Goal: Communication & Community: Share content

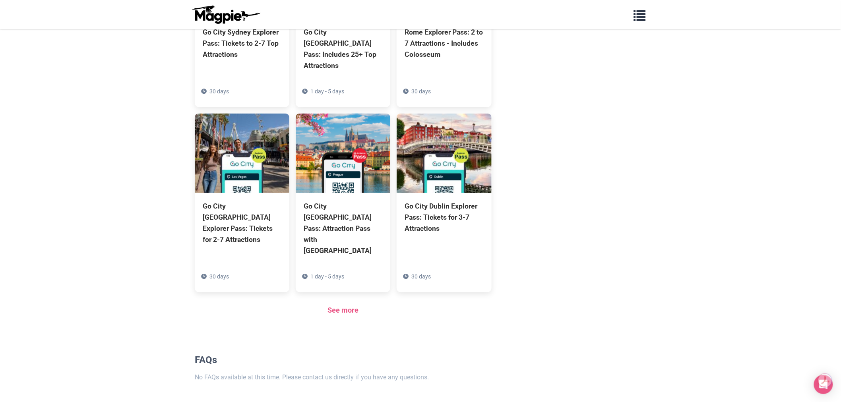
scroll to position [503, 0]
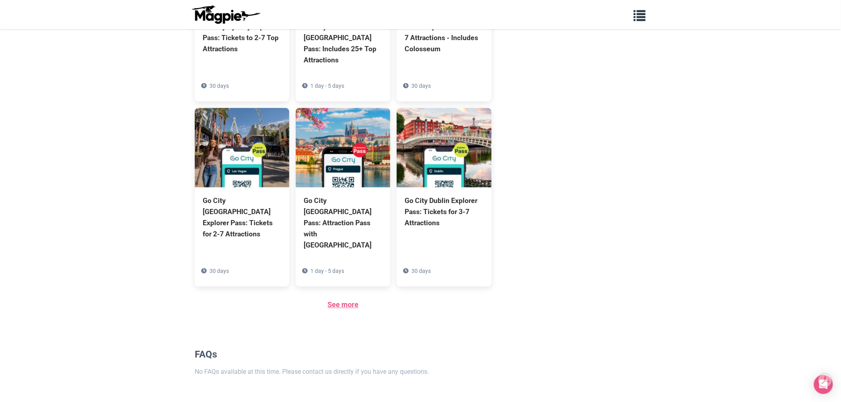
click at [343, 301] on link "See more" at bounding box center [342, 305] width 31 height 8
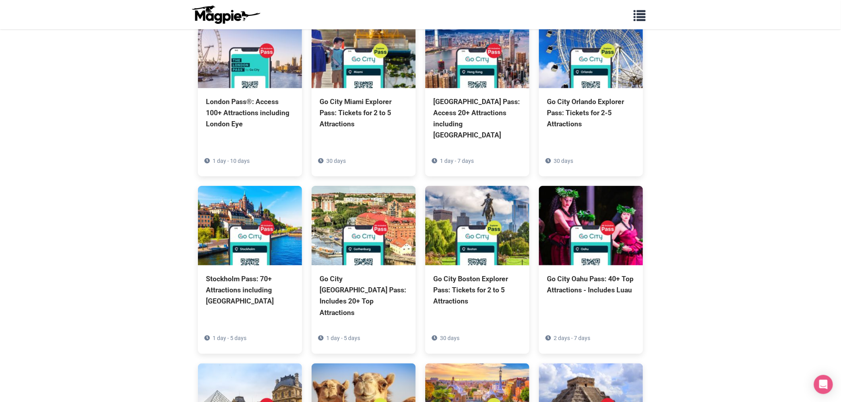
scroll to position [1854, 0]
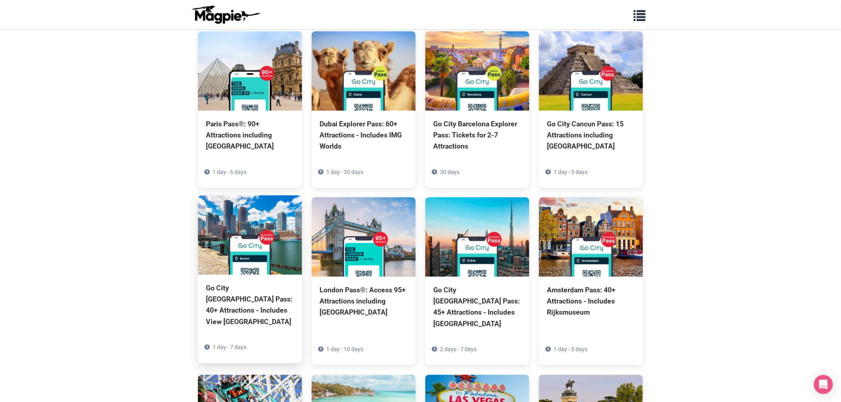
click at [244, 283] on div "Go City Boston Pass: 40+ Attractions - Includes View Boston" at bounding box center [250, 305] width 88 height 45
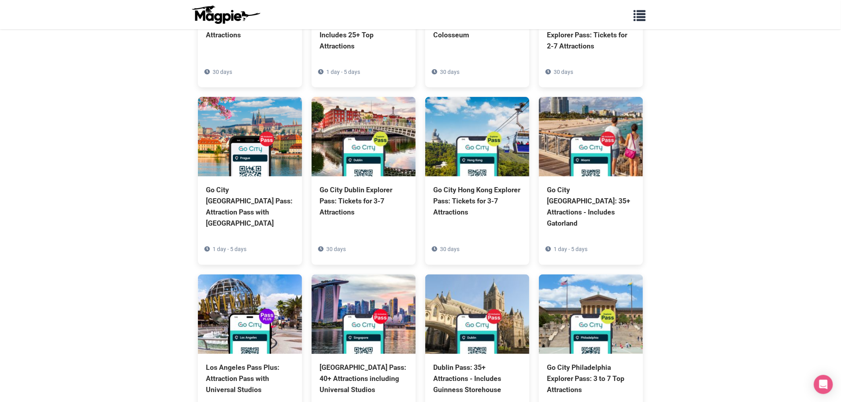
scroll to position [1189, 0]
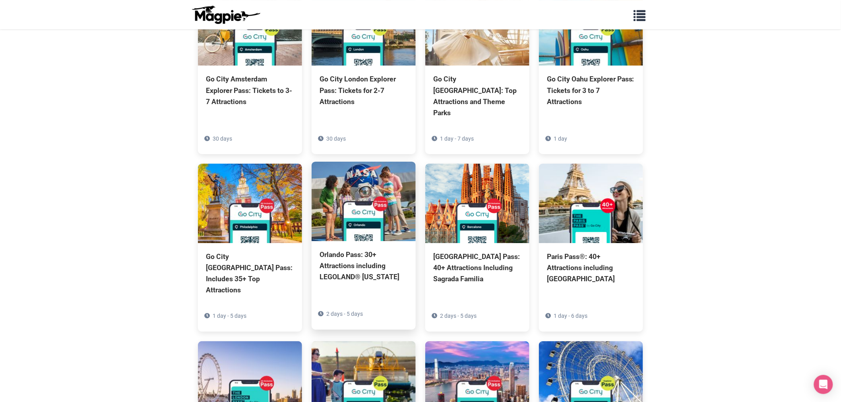
click at [392, 162] on img at bounding box center [364, 201] width 104 height 79
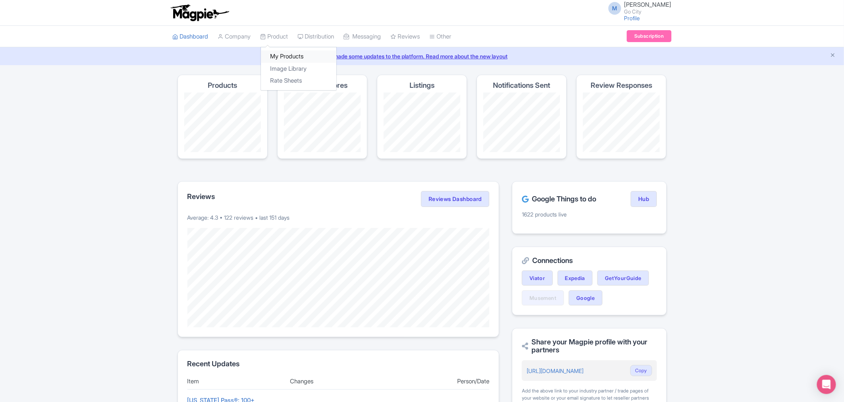
click at [287, 56] on link "My Products" at bounding box center [298, 56] width 75 height 12
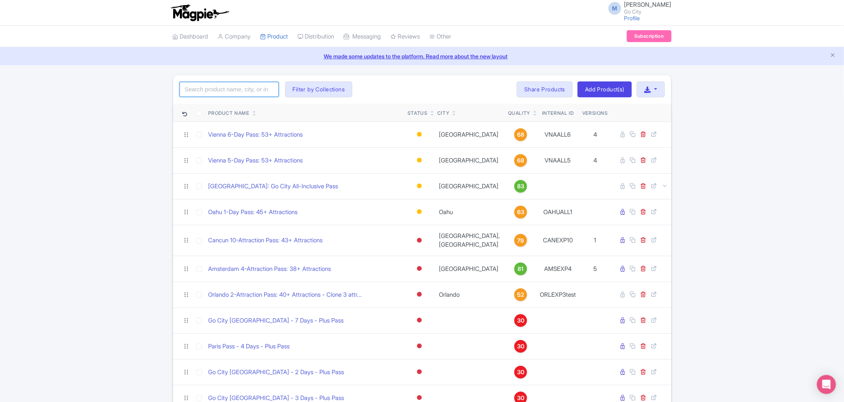
click at [219, 86] on input "search" at bounding box center [229, 89] width 99 height 15
click button "Search" at bounding box center [0, 0] width 0 height 0
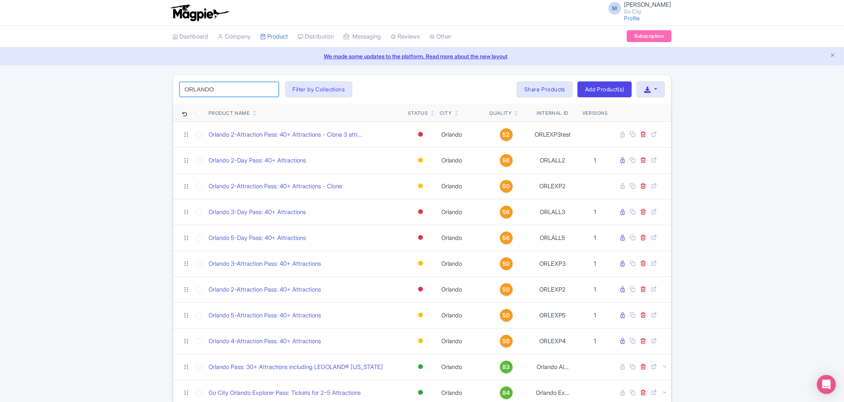
type input "orlando"
click button "Search" at bounding box center [0, 0] width 0 height 0
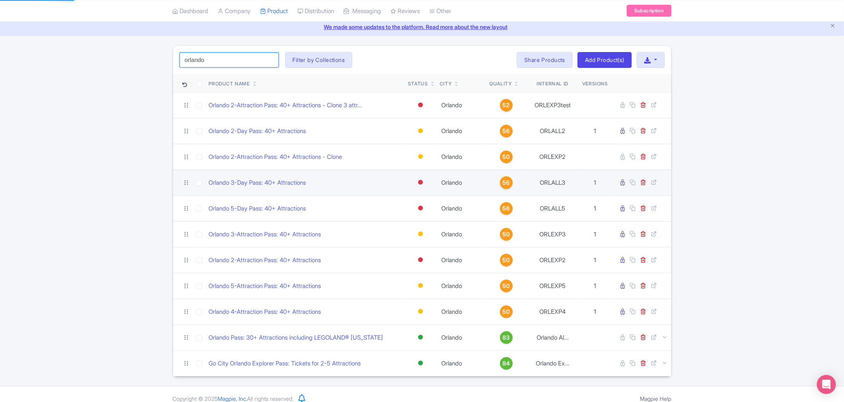
scroll to position [38, 0]
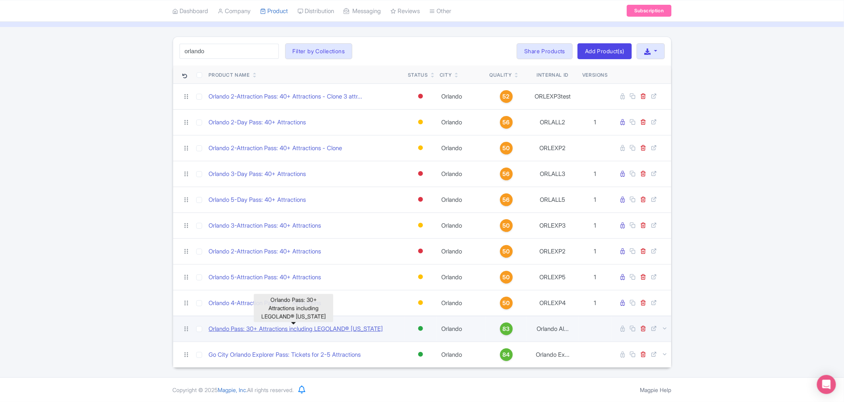
click at [304, 329] on link "Orlando Pass: 30+ Attractions including LEGOLAND® [US_STATE]" at bounding box center [296, 329] width 174 height 9
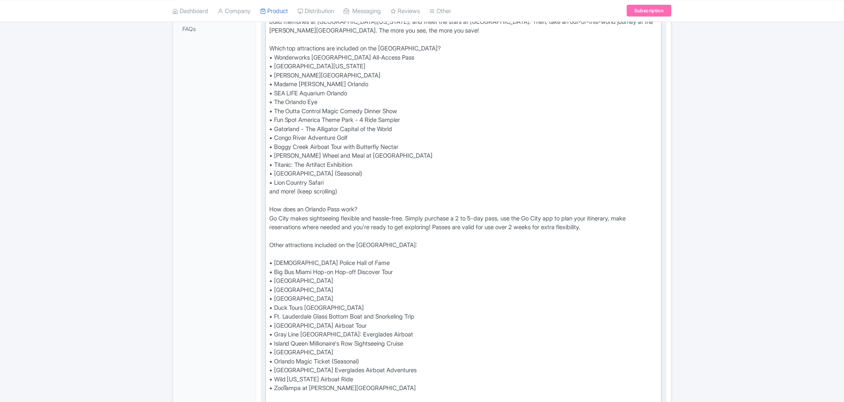
scroll to position [265, 0]
type trix-editor "<div>Check the Go City app or digital guidebook for the most up-to-date list of…"
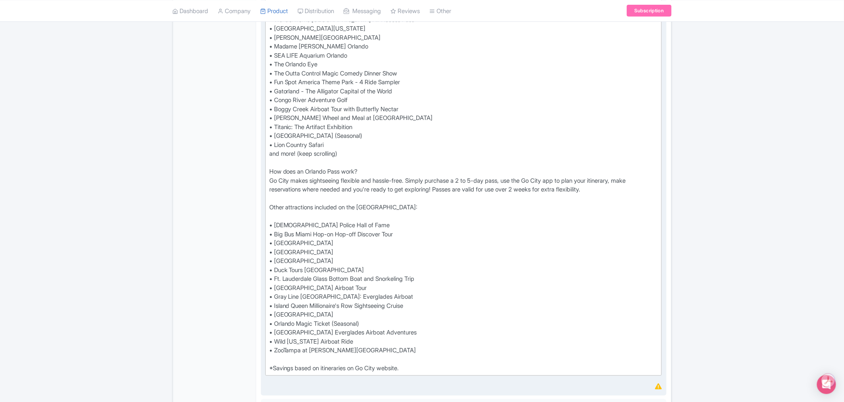
scroll to position [353, 0]
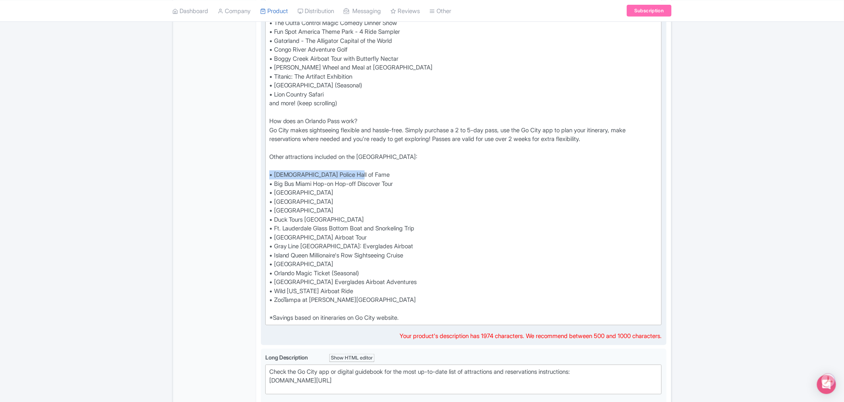
drag, startPoint x: 360, startPoint y: 173, endPoint x: 271, endPoint y: 173, distance: 89.0
click at [271, 173] on div "Discover the best of Orlando with Go City's Orlando All-Inclusive Pass. Choose …" at bounding box center [463, 116] width 389 height 411
type trix-editor "<div>Discover the best of Orlando with Go City's Orlando All-Inclusive Pass. Ch…"
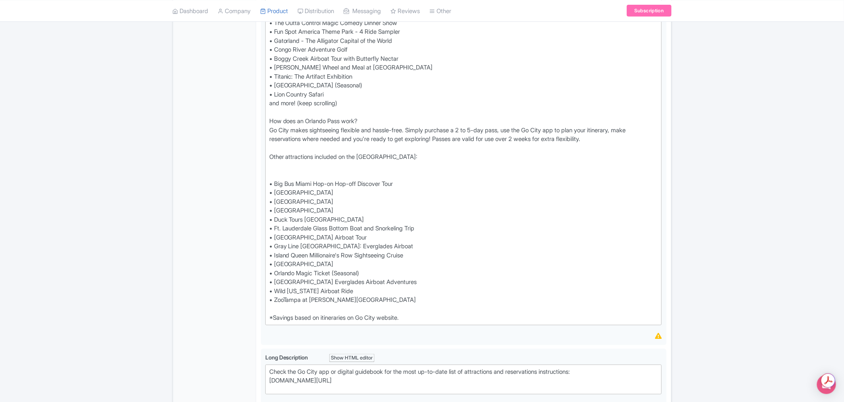
click at [715, 193] on div "← Back to Products Orlando Pass: 30+ Attractions including LEGOLAND® Florida ID…" at bounding box center [422, 215] width 844 height 987
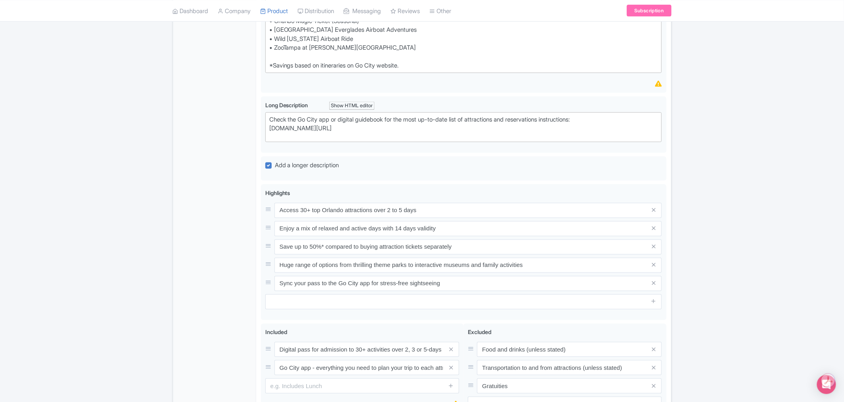
scroll to position [693, 0]
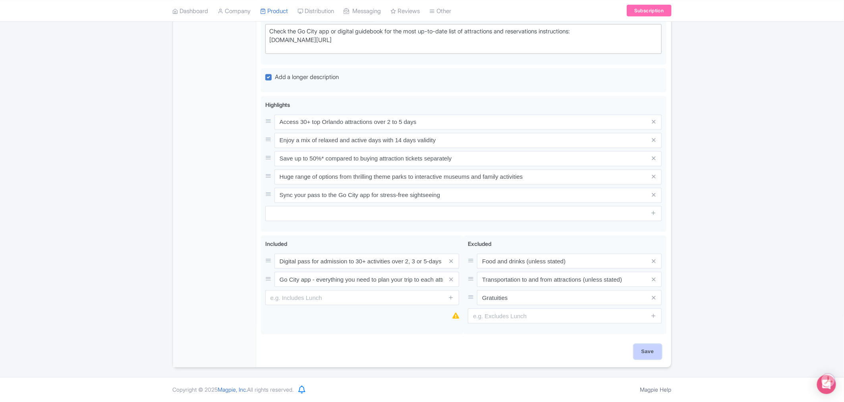
click at [653, 350] on input "Save" at bounding box center [648, 351] width 28 height 15
type input "Saving..."
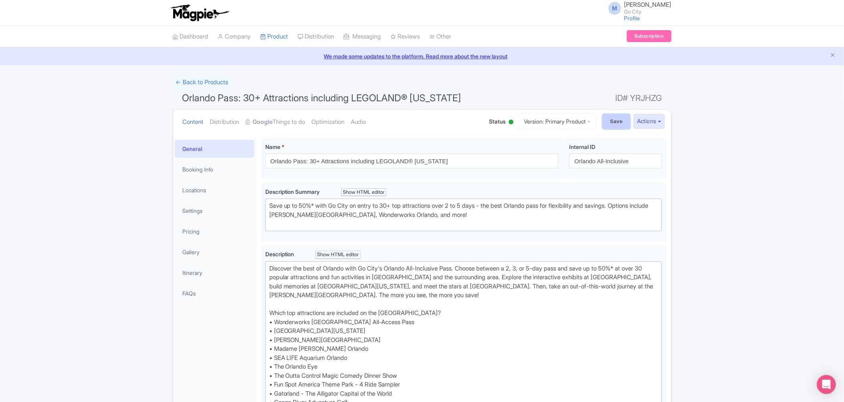
click at [617, 118] on input "Save" at bounding box center [617, 121] width 28 height 15
type input "Saving..."
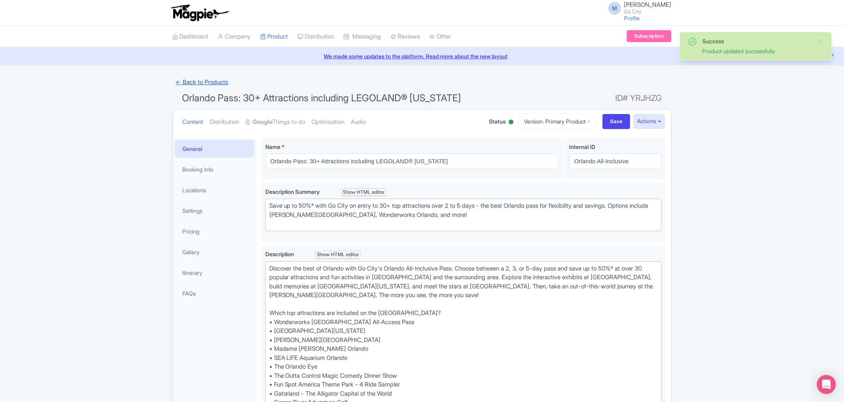
click at [214, 84] on link "← Back to Products" at bounding box center [202, 82] width 59 height 15
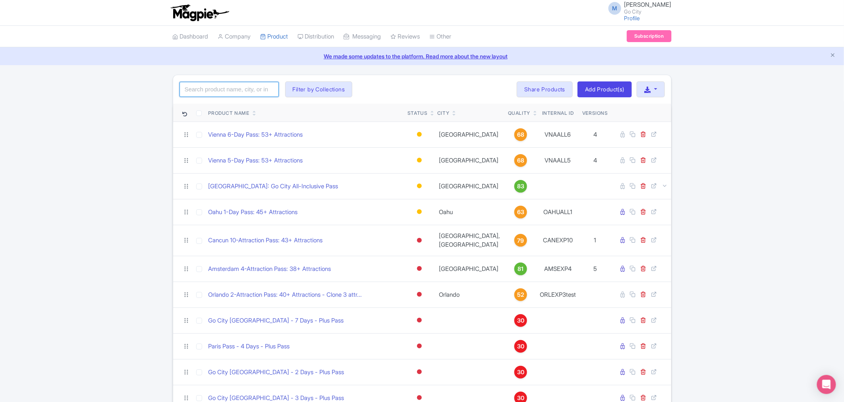
click at [209, 93] on input "search" at bounding box center [229, 89] width 99 height 15
type input "orlando"
click button "Search" at bounding box center [0, 0] width 0 height 0
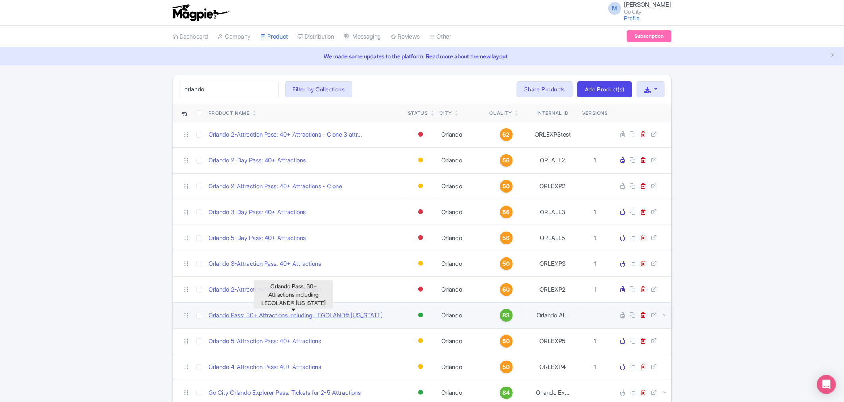
scroll to position [38, 0]
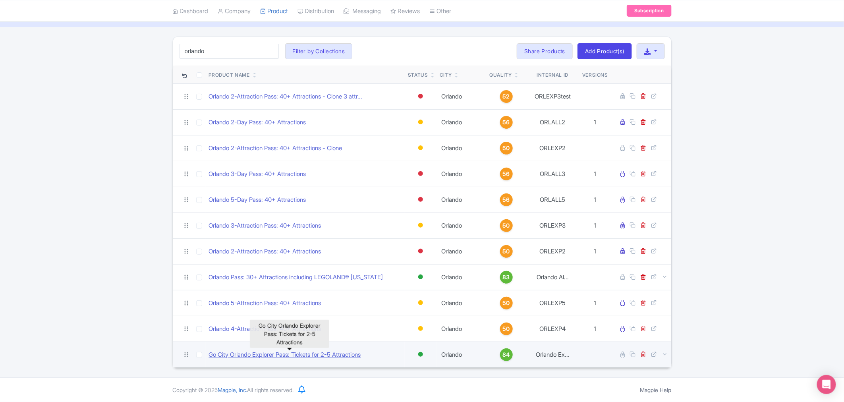
click at [277, 356] on link "Go City Orlando Explorer Pass: Tickets for 2-5 Attractions" at bounding box center [285, 354] width 152 height 9
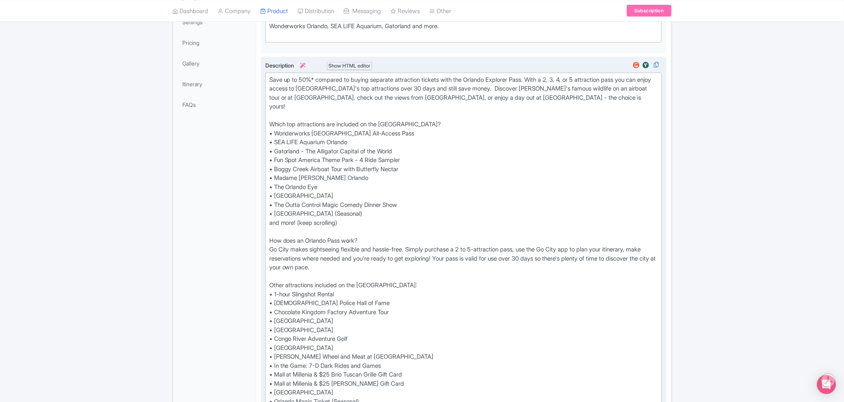
scroll to position [309, 0]
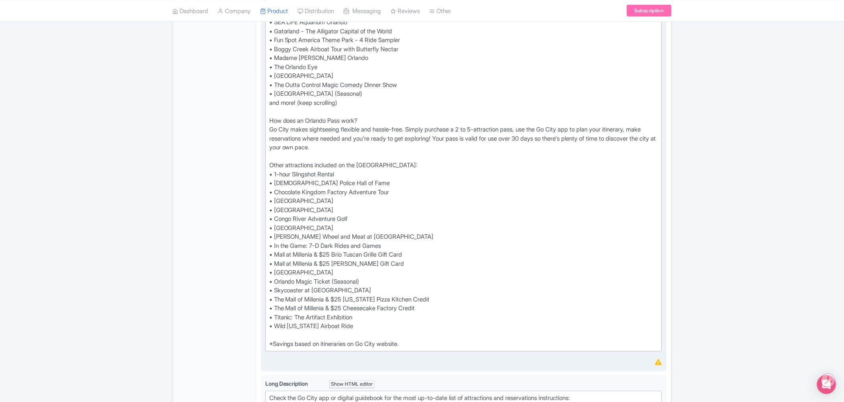
type trix-editor "<div>Check the Go City app or digital guidebook for the most up-to-date list of…"
drag, startPoint x: 362, startPoint y: 174, endPoint x: 268, endPoint y: 176, distance: 93.4
click at [268, 176] on trix-editor "Save up to 50%* compared to buying separate attraction tickets with the Orlando…" at bounding box center [463, 152] width 397 height 399
type trix-editor "<div>Save up to 50%* compared to buying separate attraction tickets with the Or…"
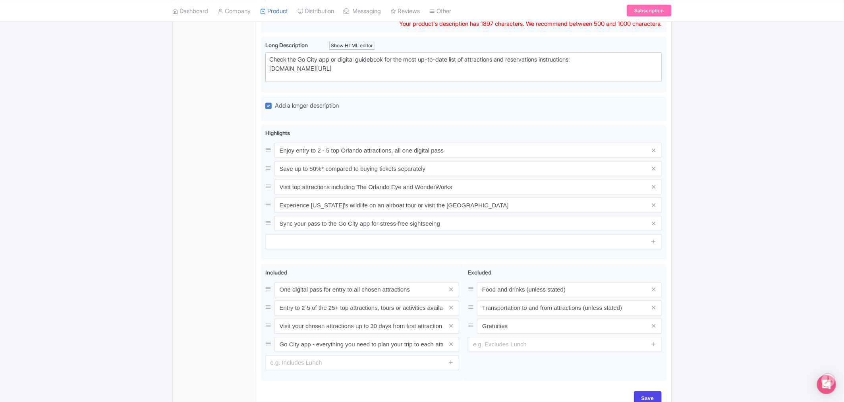
scroll to position [676, 0]
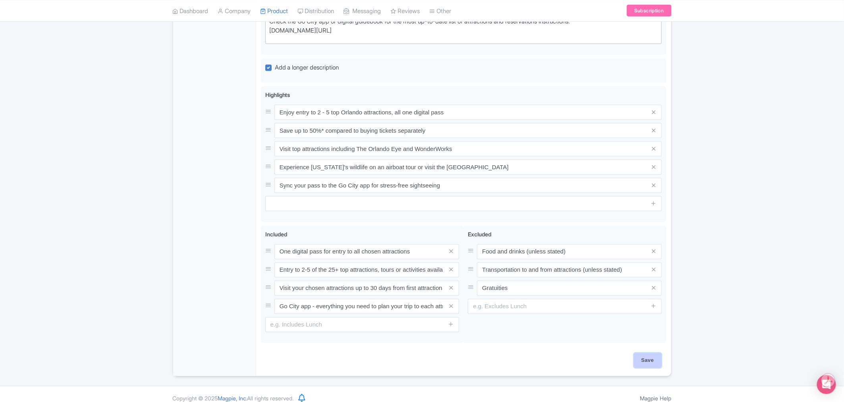
click at [646, 353] on input "Save" at bounding box center [648, 360] width 28 height 15
type input "Saving..."
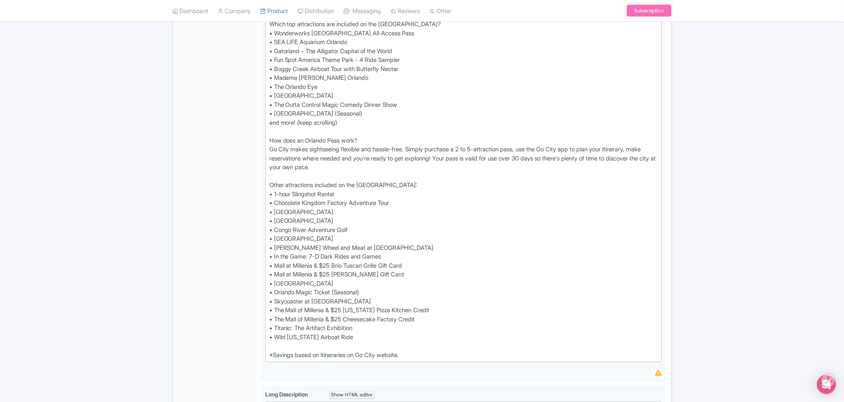
scroll to position [235, 0]
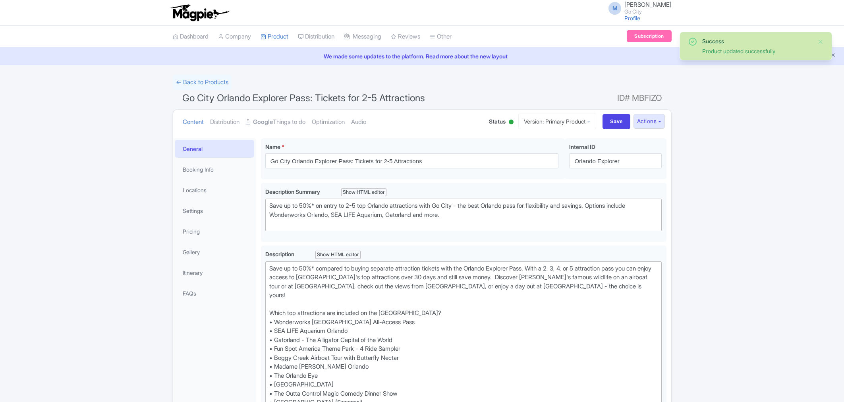
scroll to position [138, 0]
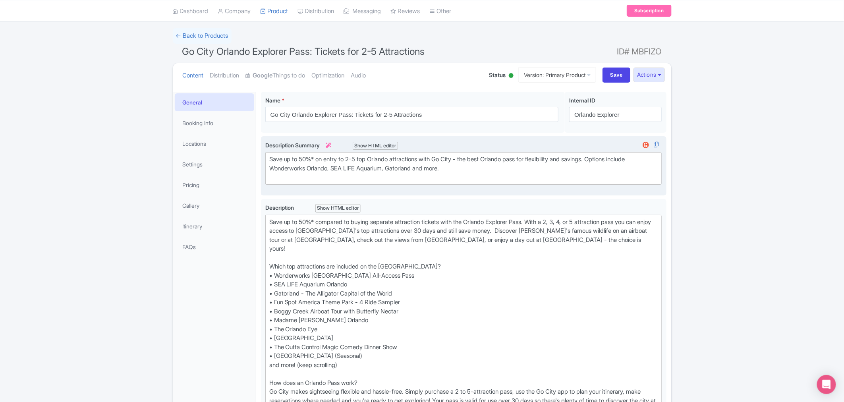
scroll to position [0, 0]
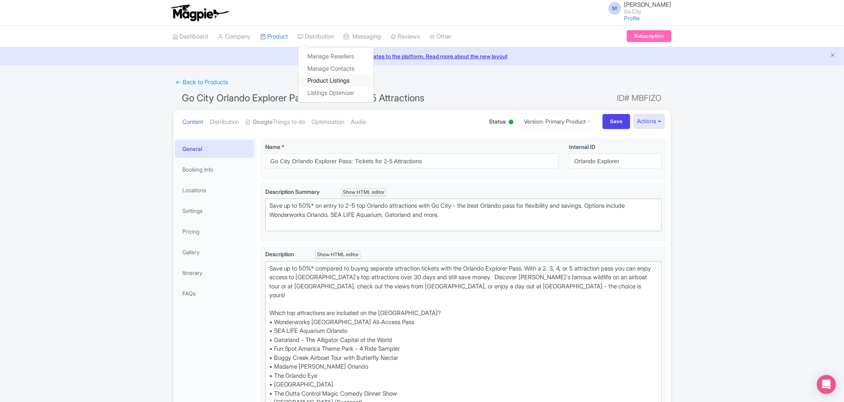
click at [335, 78] on link "Product Listings" at bounding box center [335, 81] width 75 height 12
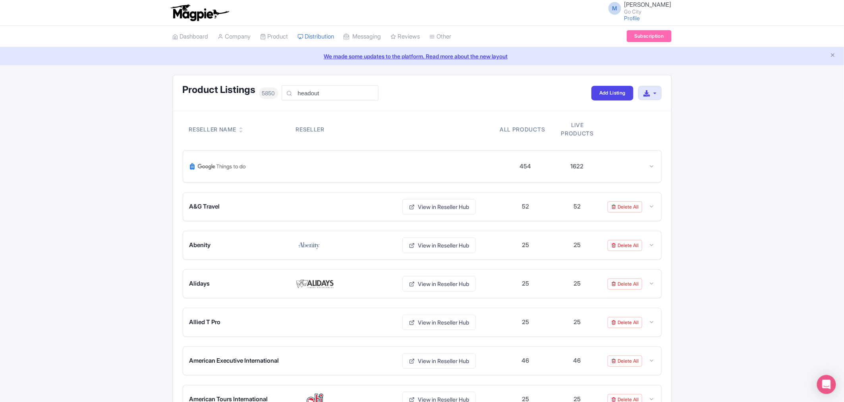
type input "headout"
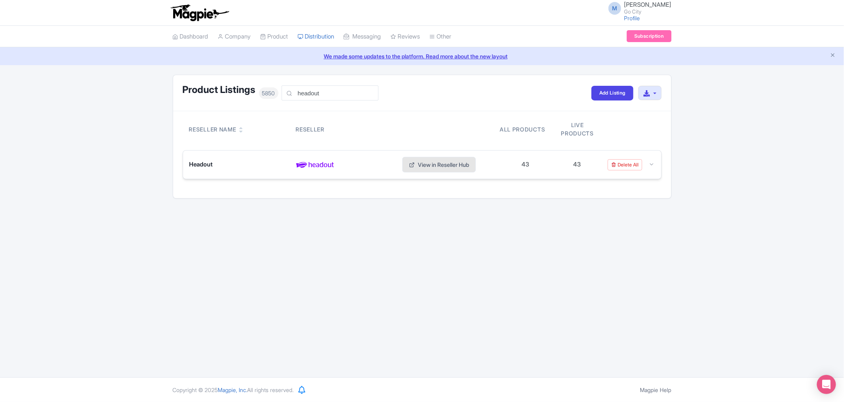
click at [436, 162] on link "View in Reseller Hub" at bounding box center [439, 164] width 74 height 15
click at [341, 84] on link "Product Listings" at bounding box center [335, 81] width 75 height 12
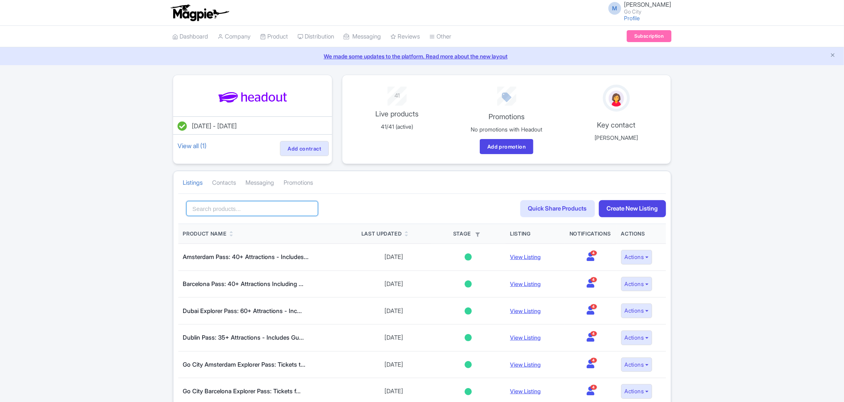
drag, startPoint x: 0, startPoint y: 0, endPoint x: 227, endPoint y: 211, distance: 309.8
click at [227, 211] on input "search" at bounding box center [252, 208] width 132 height 15
click button "Search" at bounding box center [0, 0] width 0 height 0
type input "pa"
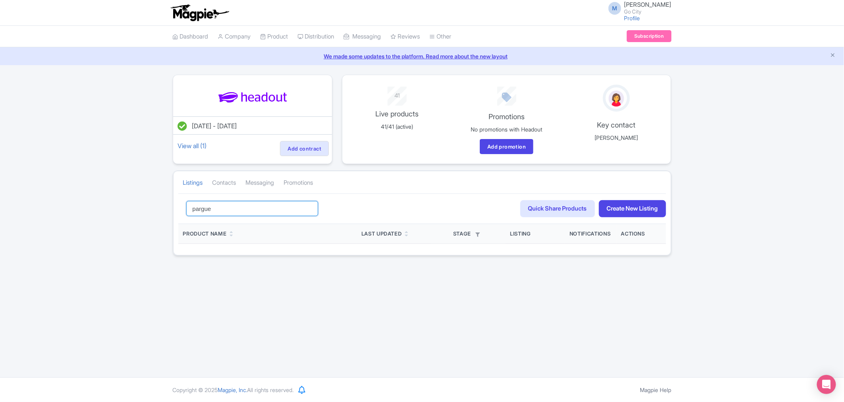
click at [227, 211] on input "pargue" at bounding box center [252, 208] width 132 height 15
type input "[GEOGRAPHIC_DATA]"
click button "Search" at bounding box center [0, 0] width 0 height 0
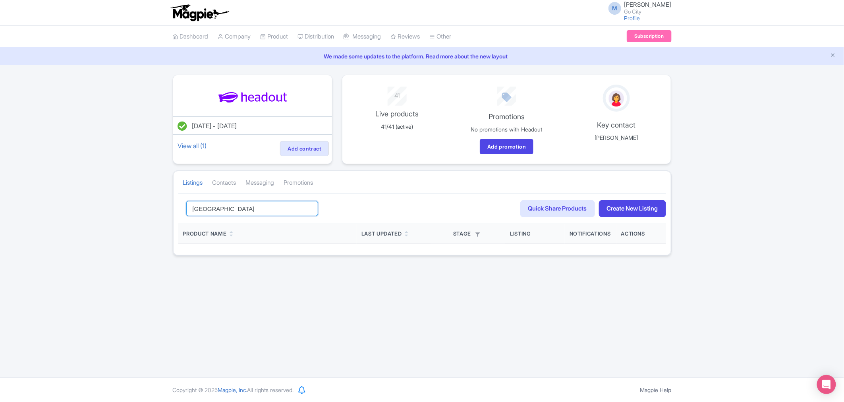
click at [308, 209] on input "[GEOGRAPHIC_DATA]" at bounding box center [252, 208] width 132 height 15
click at [647, 213] on link "Create New Listing" at bounding box center [632, 208] width 67 height 17
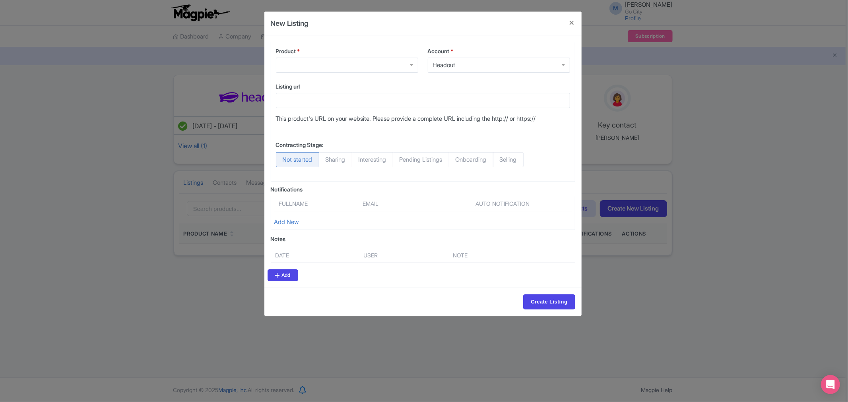
click at [313, 62] on div at bounding box center [347, 65] width 142 height 15
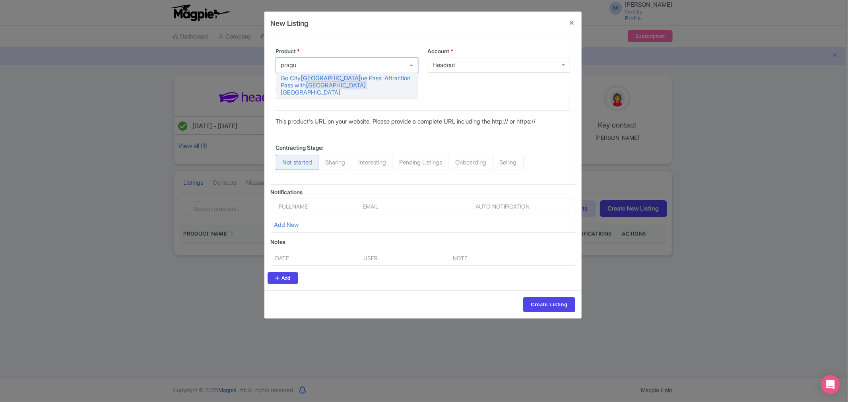
type input "prague"
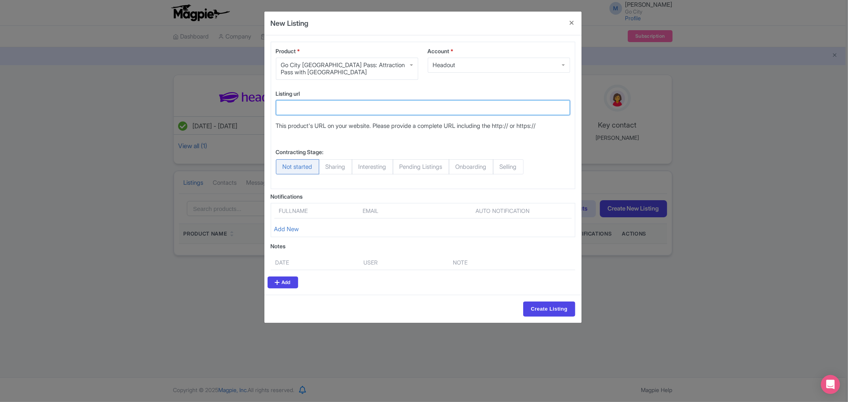
click at [309, 105] on input "Listing url" at bounding box center [423, 107] width 294 height 15
paste input "https://www.headout.com/city-cards/go-city-prague-all-inclusive-pass-access-to-…"
type input "https://www.headout.com/city-cards/go-city-prague-all-inclusive-pass-access-to-…"
click at [523, 167] on span "Selling" at bounding box center [508, 166] width 31 height 15
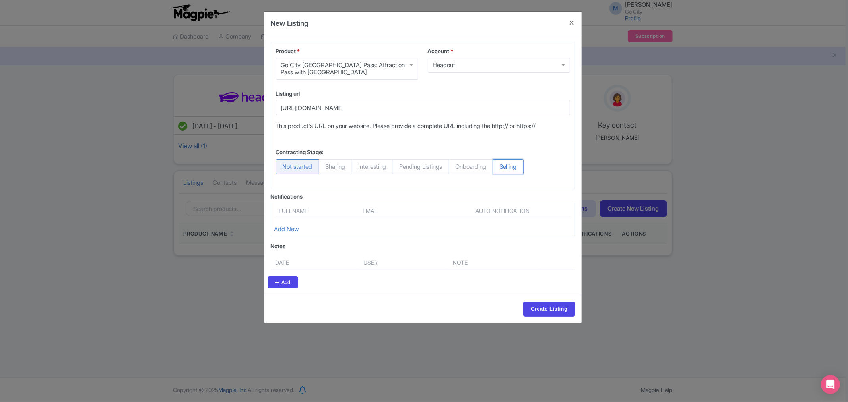
click at [501, 167] on input "Selling" at bounding box center [497, 163] width 8 height 8
radio input "true"
click at [292, 231] on link "Add New" at bounding box center [286, 229] width 25 height 8
click at [549, 172] on div "Contracting Stage: Not started Sharing Interesting Pending Listings Onboarding …" at bounding box center [423, 161] width 294 height 33
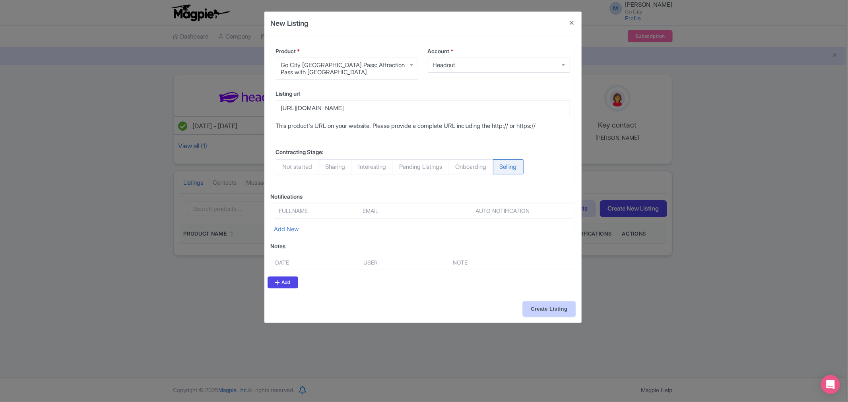
click at [554, 312] on input "Create Listing" at bounding box center [549, 309] width 52 height 15
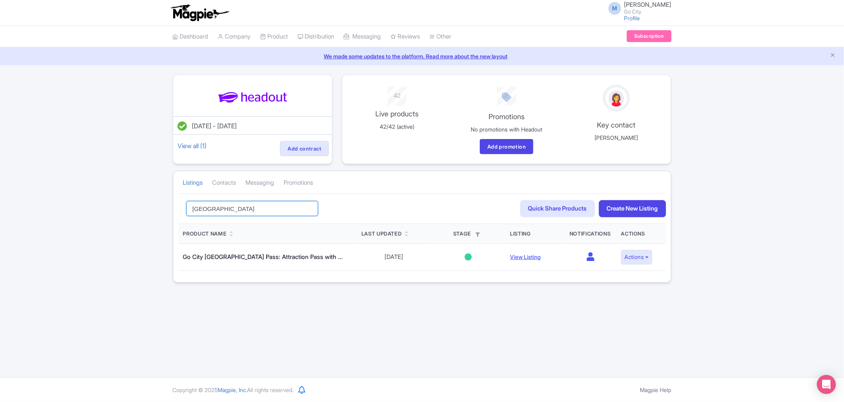
click at [232, 205] on input "[GEOGRAPHIC_DATA]" at bounding box center [252, 208] width 132 height 15
type input "[GEOGRAPHIC_DATA]"
click button "Search" at bounding box center [0, 0] width 0 height 0
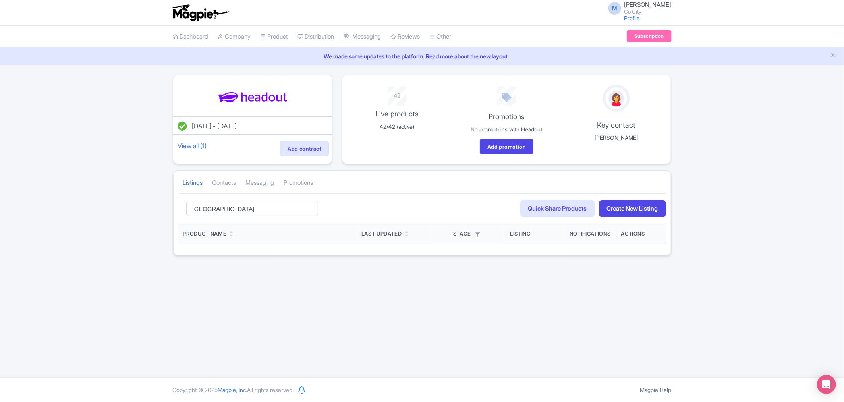
click at [642, 219] on div "madrid Search Quick Share Products Create New Listing" at bounding box center [422, 209] width 488 height 31
click at [642, 216] on link "Create New Listing" at bounding box center [632, 208] width 67 height 17
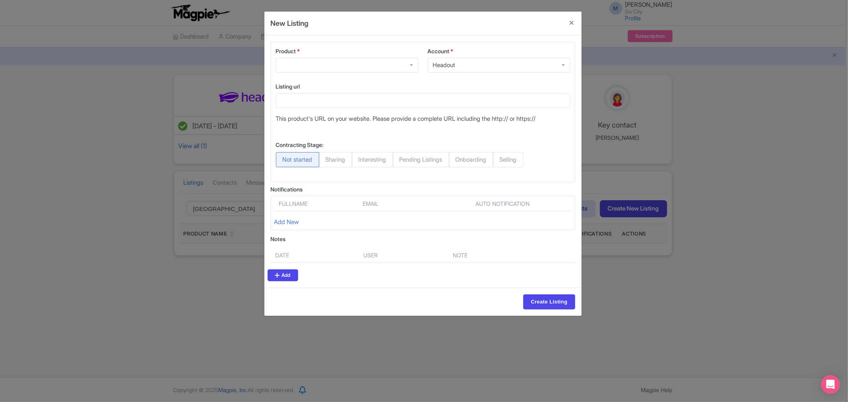
click at [319, 66] on div at bounding box center [347, 65] width 142 height 15
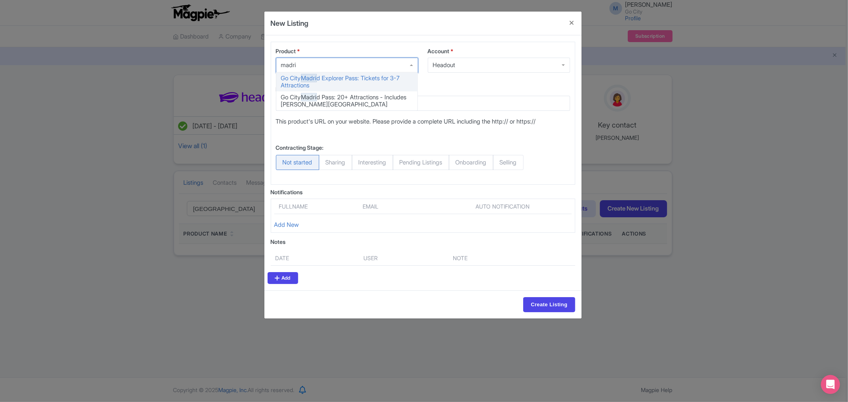
type input "[GEOGRAPHIC_DATA]"
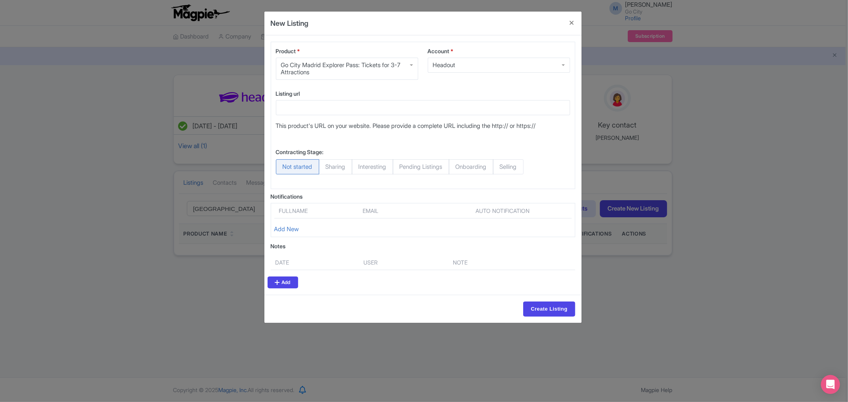
click at [521, 163] on span "Selling" at bounding box center [508, 166] width 31 height 15
click at [501, 163] on input "Selling" at bounding box center [497, 163] width 8 height 8
radio input "true"
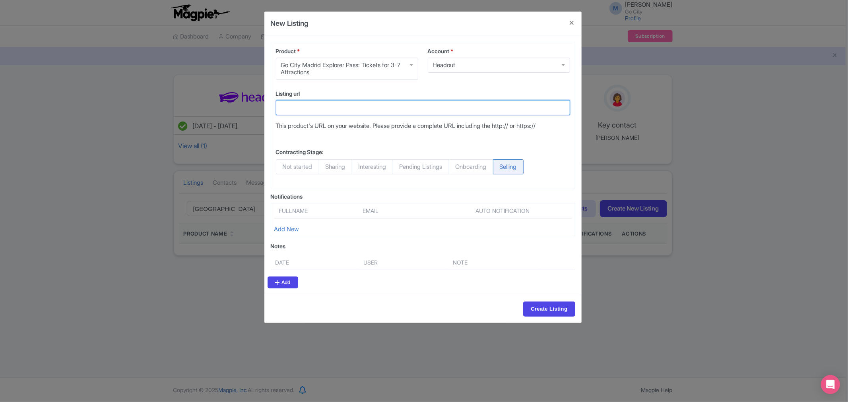
click at [356, 109] on input "Listing url" at bounding box center [423, 107] width 294 height 15
paste input "https://www.headout.com/city-cards/go-city-madrid-explorer-pass-choose-from-15-…"
type input "https://www.headout.com/city-cards/go-city-madrid-explorer-pass-choose-from-15-…"
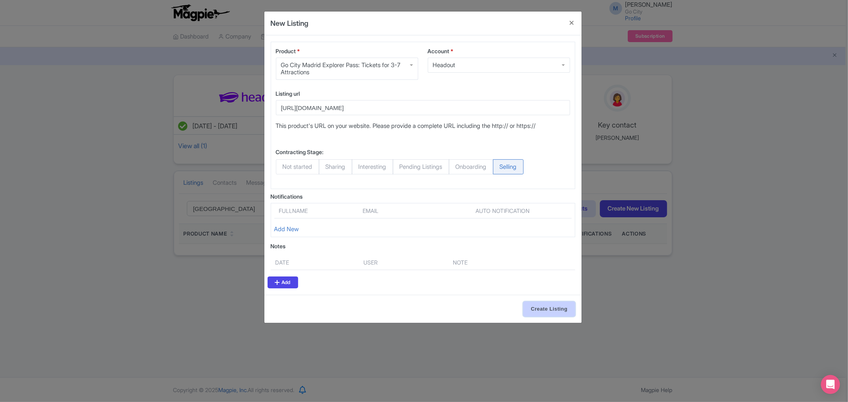
click at [546, 304] on input "Create Listing" at bounding box center [549, 309] width 52 height 15
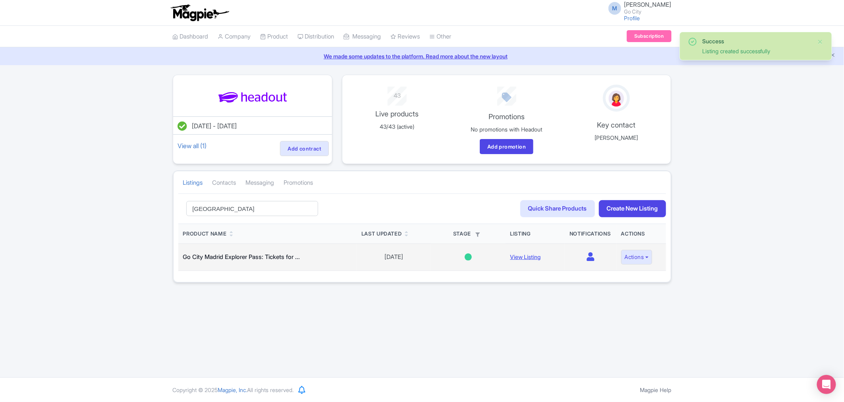
click at [590, 258] on icon at bounding box center [591, 256] width 8 height 9
click at [630, 258] on button "Actions" at bounding box center [636, 257] width 31 height 15
click at [629, 276] on link "Edit listing" at bounding box center [617, 275] width 75 height 12
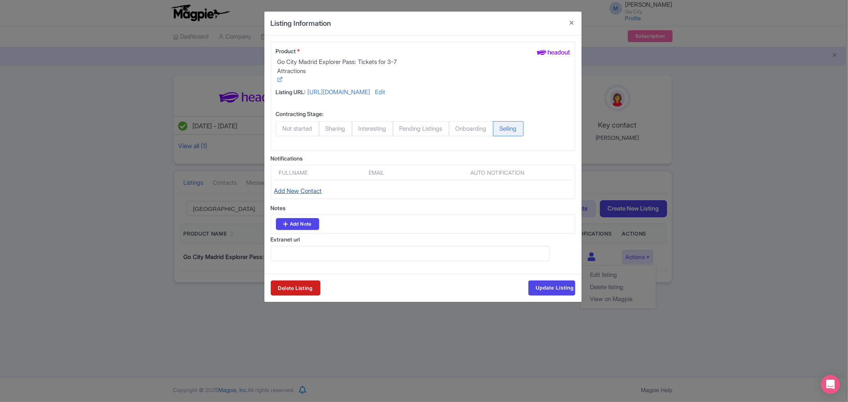
click at [300, 195] on link "Add New Contact" at bounding box center [298, 191] width 48 height 8
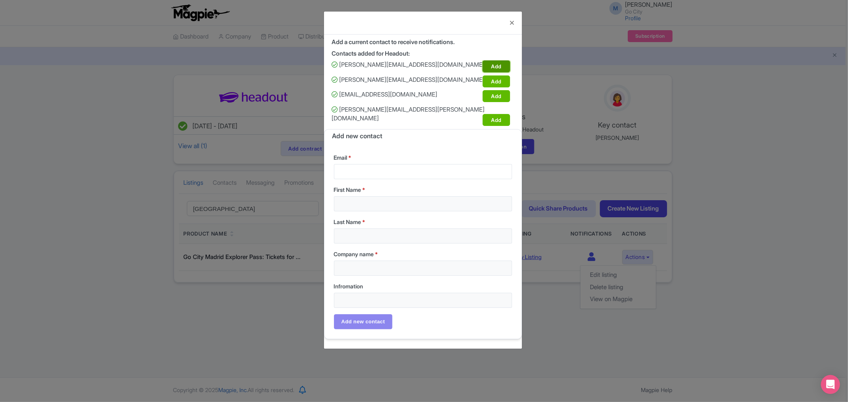
click at [493, 64] on link "Add" at bounding box center [495, 66] width 27 height 12
click at [497, 80] on link "Add" at bounding box center [495, 81] width 27 height 12
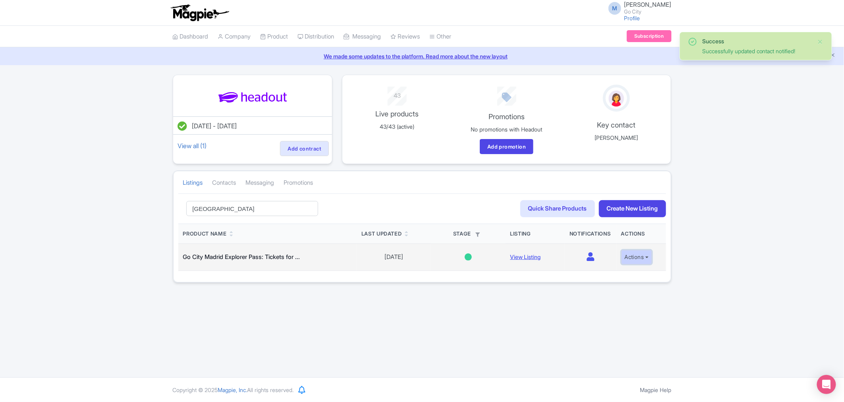
click at [648, 256] on button "Actions" at bounding box center [636, 257] width 31 height 15
click at [614, 276] on link "Edit listing" at bounding box center [617, 275] width 75 height 12
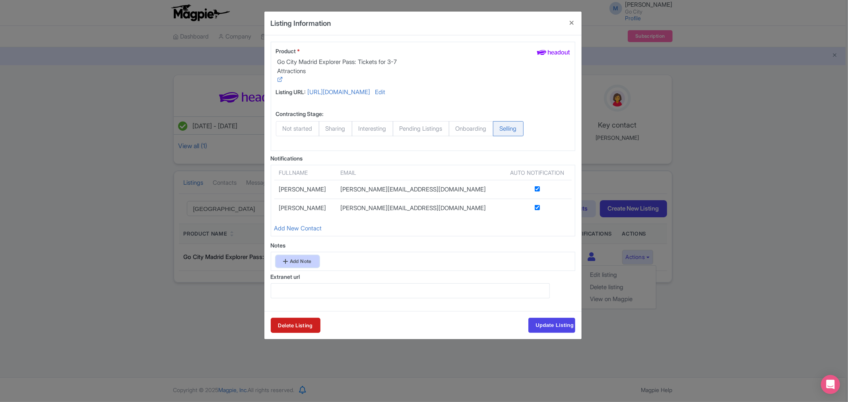
click at [296, 267] on link "Add Note" at bounding box center [297, 261] width 43 height 12
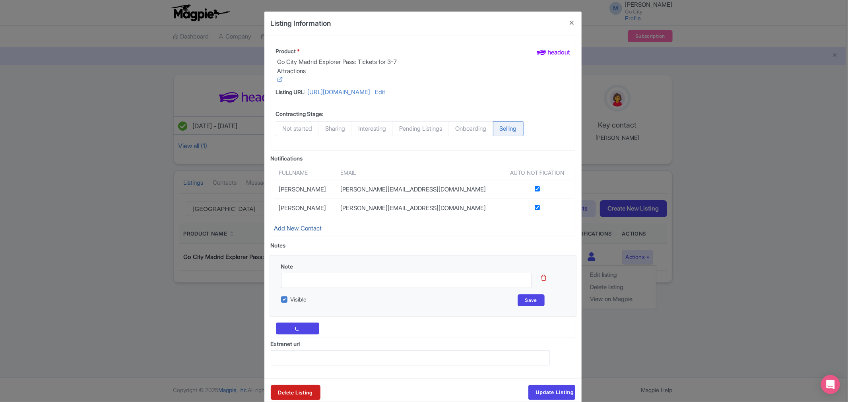
click at [297, 232] on link "Add New Contact" at bounding box center [298, 228] width 48 height 8
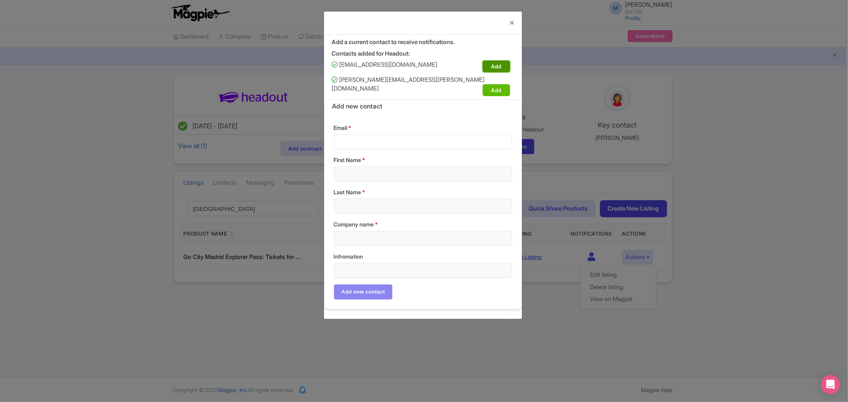
drag, startPoint x: 495, startPoint y: 64, endPoint x: 492, endPoint y: 70, distance: 6.1
click at [495, 66] on link "Add" at bounding box center [495, 66] width 27 height 12
click at [492, 71] on link "Add" at bounding box center [495, 66] width 27 height 12
click at [490, 84] on link "Add" at bounding box center [495, 90] width 27 height 12
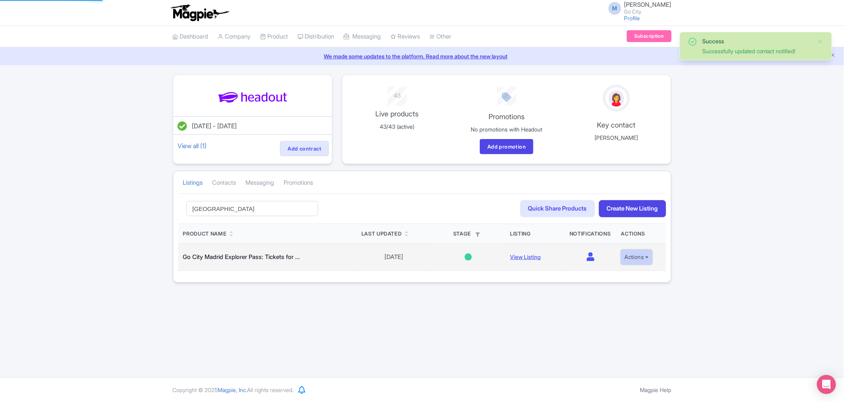
click at [645, 257] on button "Actions" at bounding box center [636, 257] width 31 height 15
click at [624, 275] on link "Edit listing" at bounding box center [617, 275] width 75 height 12
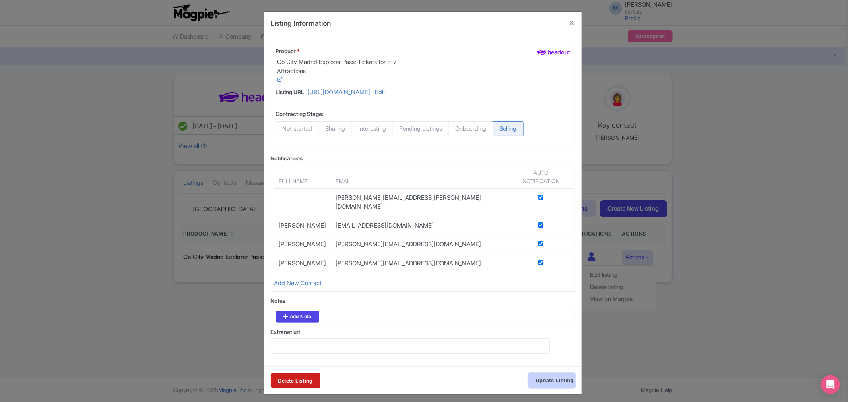
click at [565, 388] on input "Update Listing" at bounding box center [551, 380] width 47 height 15
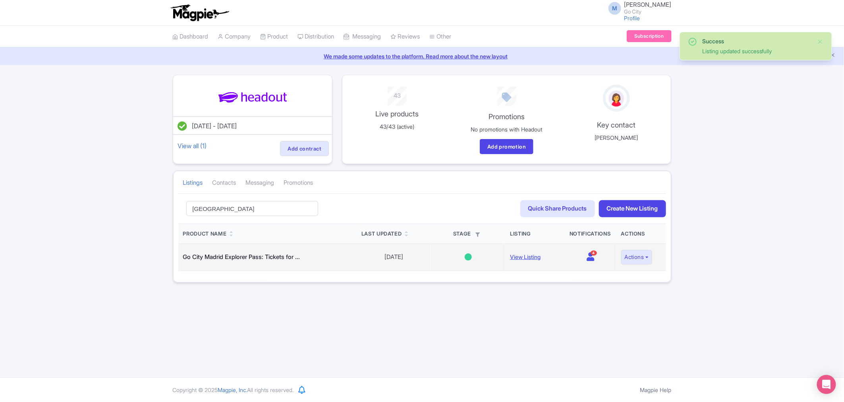
click at [589, 256] on icon at bounding box center [591, 256] width 8 height 9
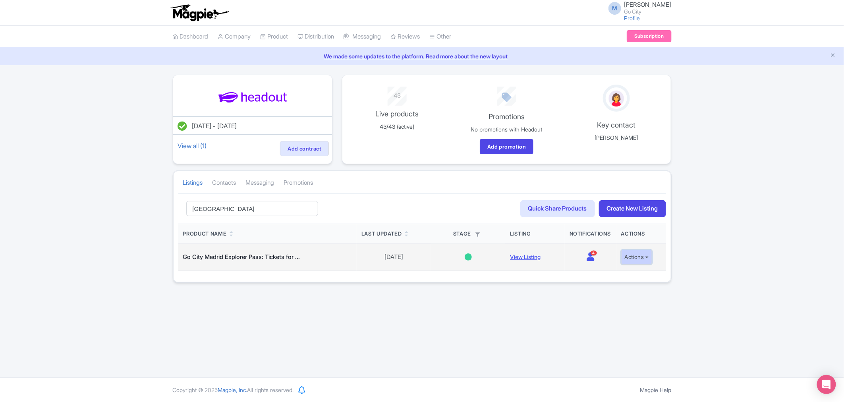
click at [641, 258] on button "Actions" at bounding box center [636, 257] width 31 height 15
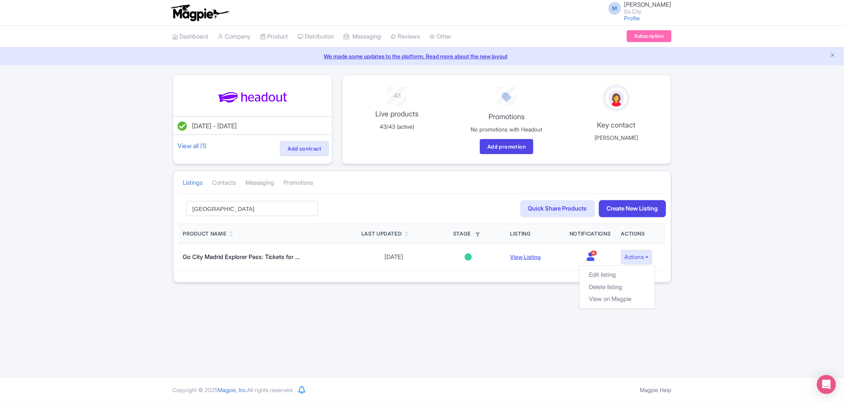
click at [705, 247] on div "Success Listing updated successfully [DATE] - [DATE] View all (1) Add contract …" at bounding box center [422, 179] width 844 height 208
click at [240, 212] on input "[GEOGRAPHIC_DATA]" at bounding box center [252, 208] width 132 height 15
type input "[GEOGRAPHIC_DATA]"
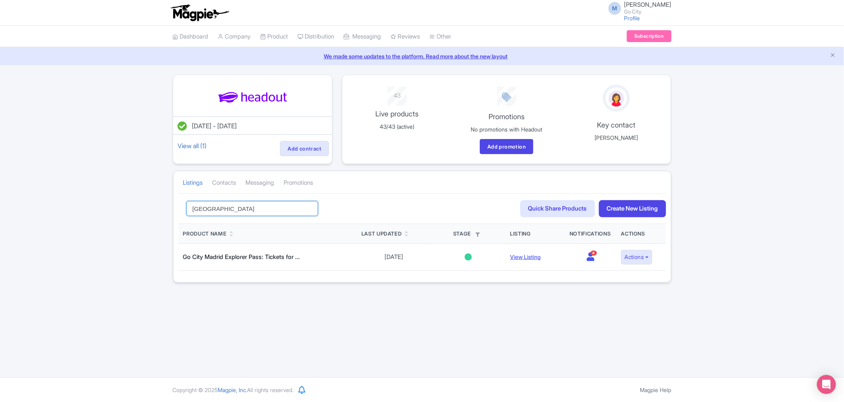
click button "Search" at bounding box center [0, 0] width 0 height 0
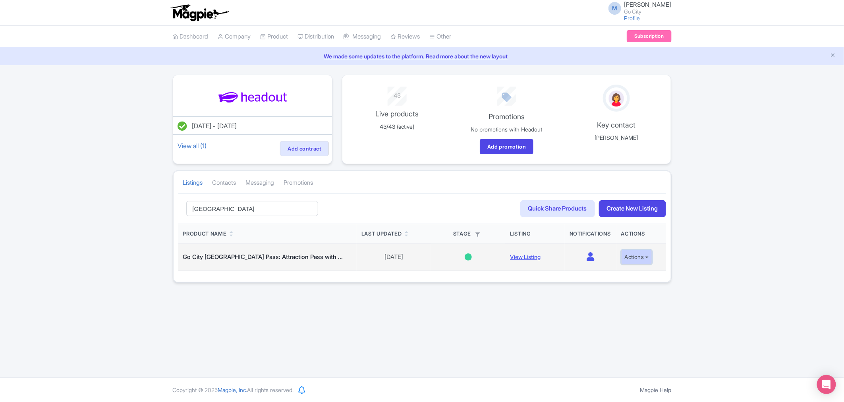
click at [631, 257] on button "Actions" at bounding box center [636, 257] width 31 height 15
click at [625, 278] on link "Edit listing" at bounding box center [617, 275] width 75 height 12
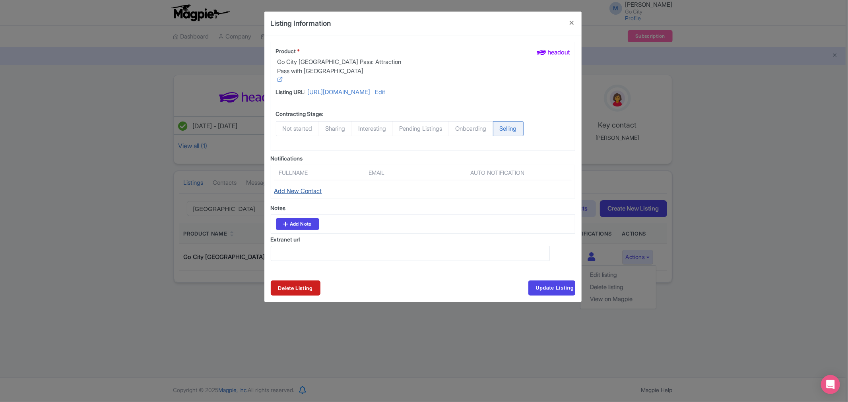
click at [299, 195] on link "Add New Contact" at bounding box center [298, 191] width 48 height 8
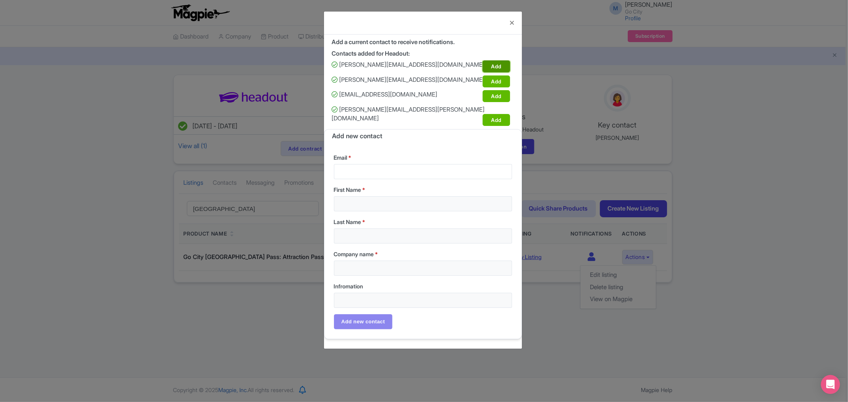
click at [497, 66] on link "Add" at bounding box center [495, 66] width 27 height 12
click at [495, 80] on link "Add" at bounding box center [495, 81] width 27 height 12
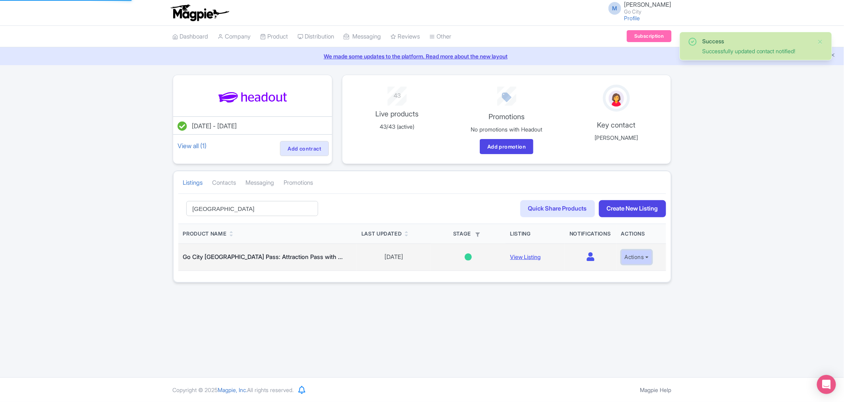
click at [649, 259] on button "Actions" at bounding box center [636, 257] width 31 height 15
click at [633, 277] on link "Edit listing" at bounding box center [617, 275] width 75 height 12
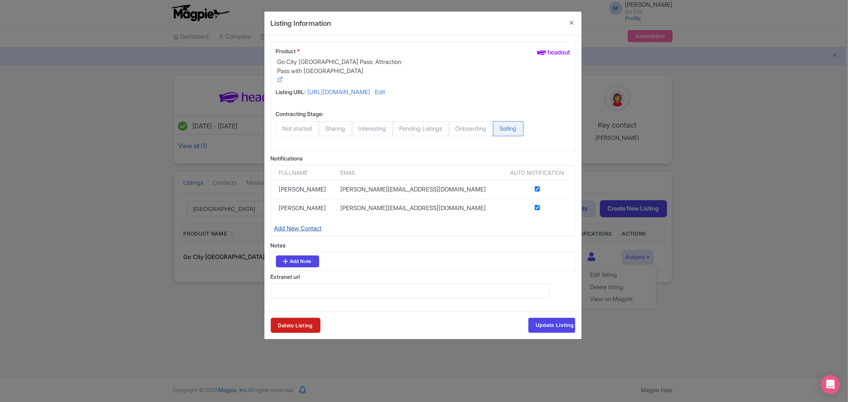
click at [308, 232] on link "Add New Contact" at bounding box center [298, 228] width 48 height 8
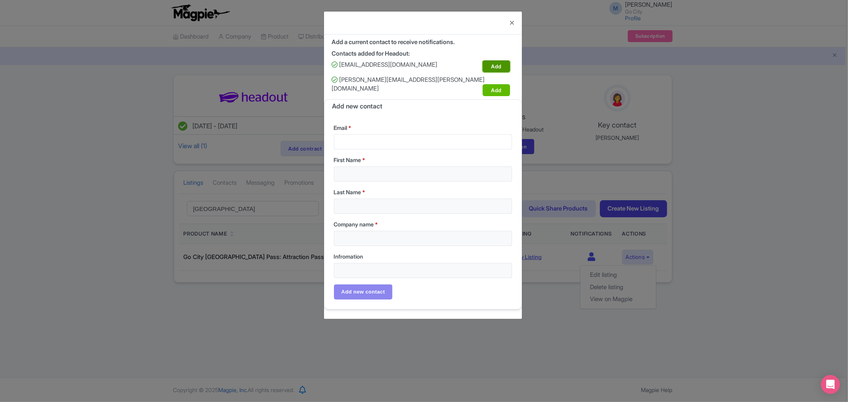
click at [492, 65] on link "Add" at bounding box center [495, 66] width 27 height 12
click at [490, 84] on link "Add" at bounding box center [495, 90] width 27 height 12
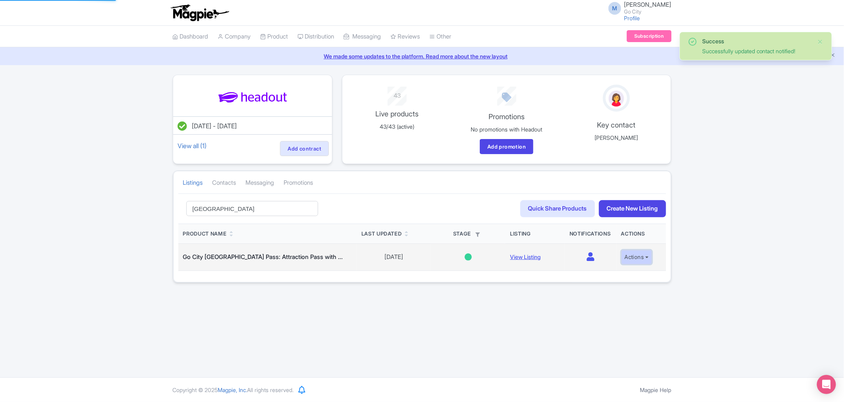
click at [648, 261] on button "Actions" at bounding box center [636, 257] width 31 height 15
click at [636, 275] on link "Edit listing" at bounding box center [617, 275] width 75 height 12
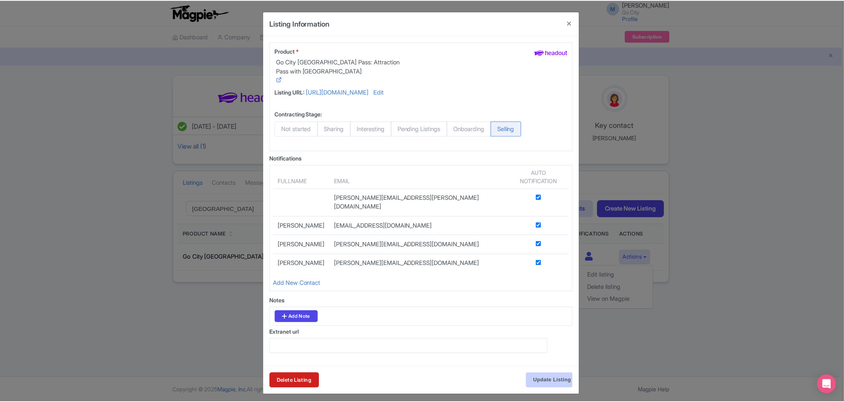
scroll to position [14, 0]
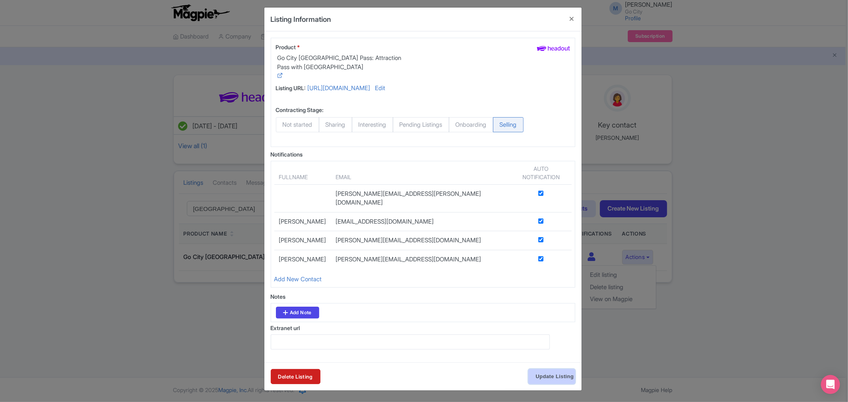
click at [558, 379] on input "Update Listing" at bounding box center [551, 376] width 47 height 15
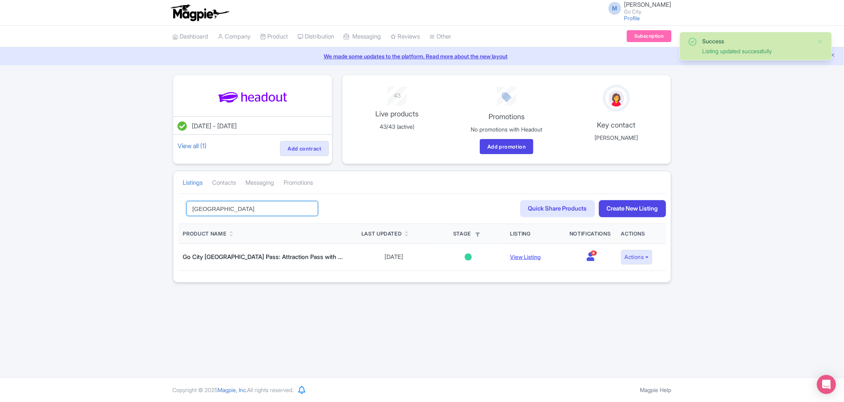
click at [213, 210] on input "[GEOGRAPHIC_DATA]" at bounding box center [252, 208] width 132 height 15
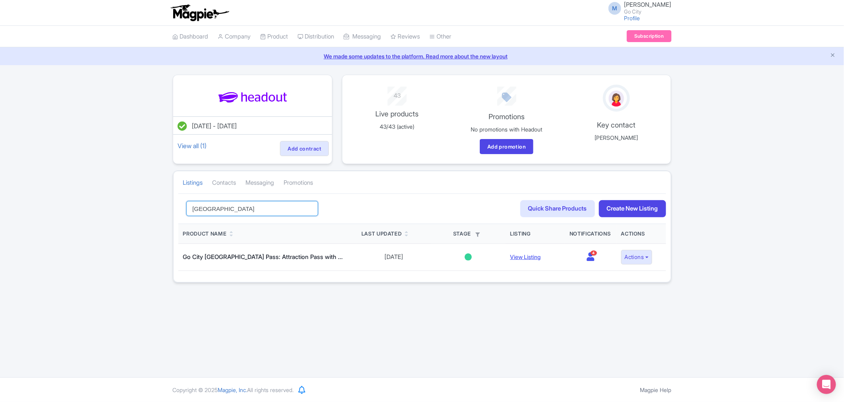
click at [308, 207] on input "[GEOGRAPHIC_DATA]" at bounding box center [252, 208] width 132 height 15
click at [231, 184] on link "Contacts" at bounding box center [225, 183] width 24 height 22
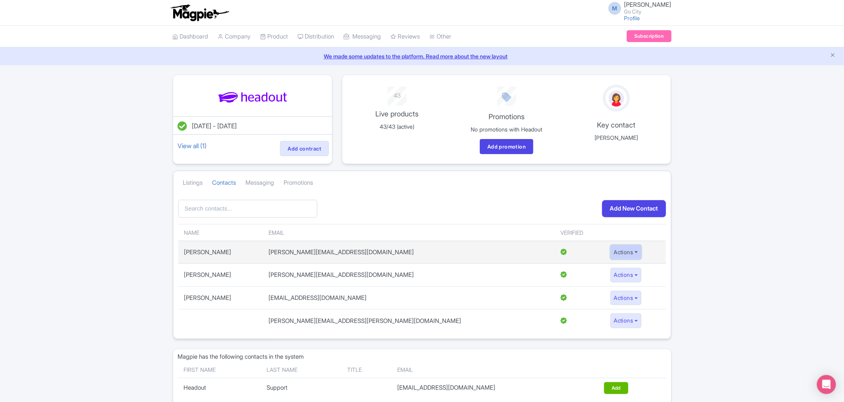
click at [611, 252] on button "Actions" at bounding box center [626, 252] width 31 height 15
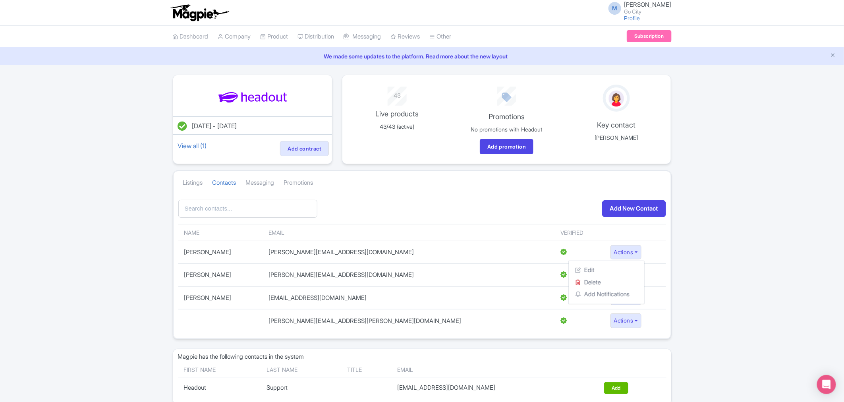
click at [701, 256] on div "Success Listing updated successfully [DATE] - [DATE] View all (1) Add contract …" at bounding box center [422, 240] width 844 height 330
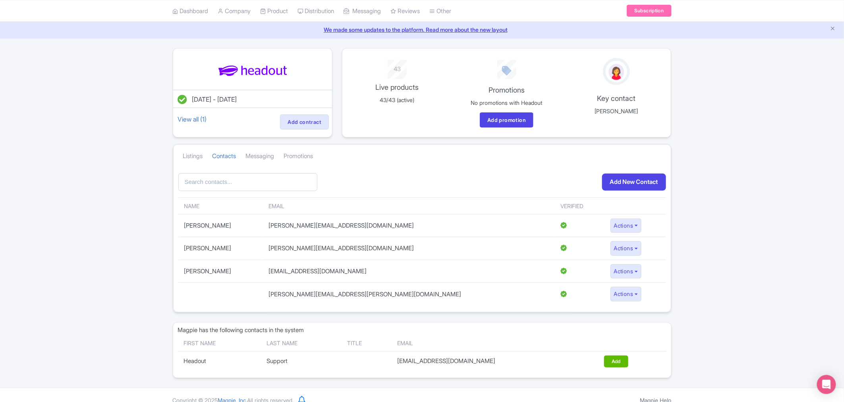
scroll to position [38, 0]
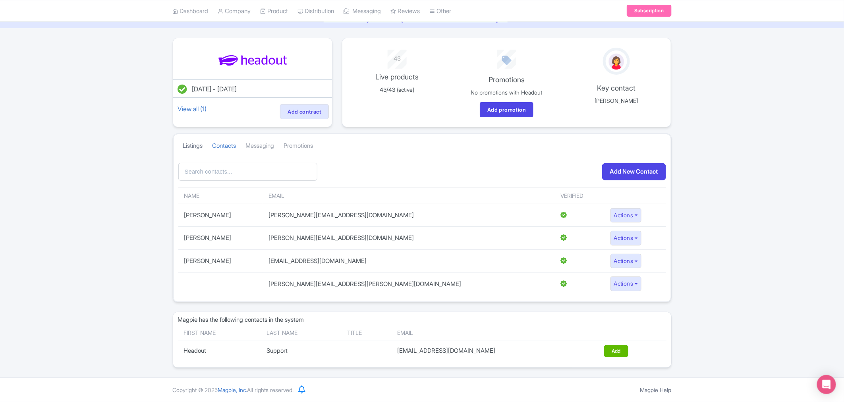
click at [195, 144] on link "Listings" at bounding box center [193, 146] width 20 height 22
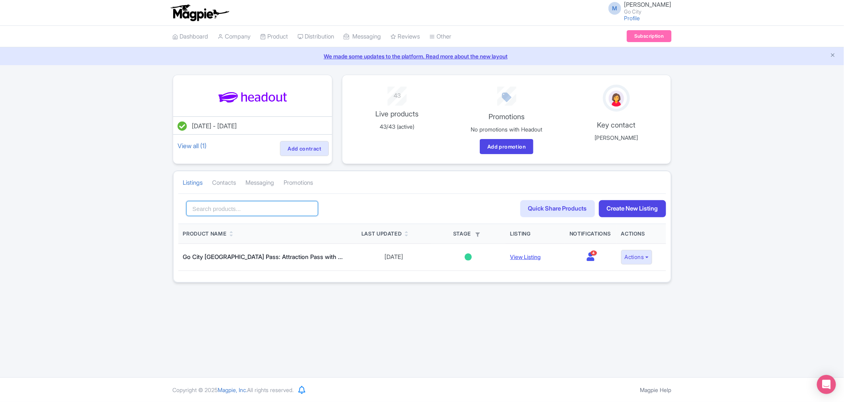
click at [257, 207] on input "search" at bounding box center [252, 208] width 132 height 15
click button "Search" at bounding box center [0, 0] width 0 height 0
drag, startPoint x: 359, startPoint y: 324, endPoint x: 360, endPoint y: 328, distance: 4.0
click at [359, 324] on div "M Maria Fusani Go City Profile Users Settings Sign out Dashboard Company Produc…" at bounding box center [422, 188] width 844 height 377
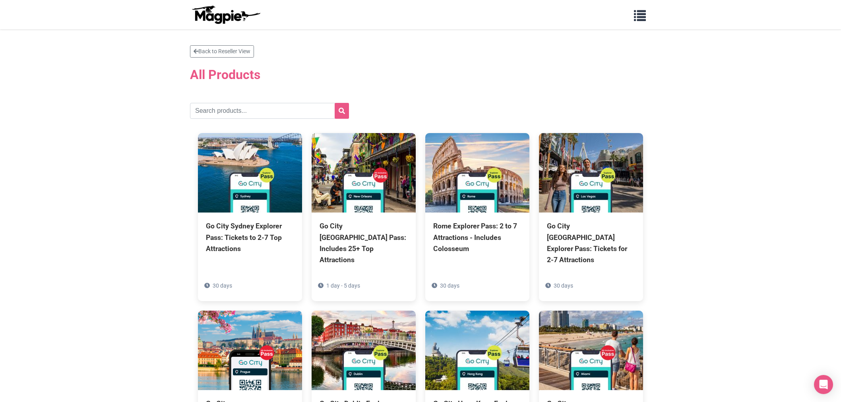
scroll to position [401, 0]
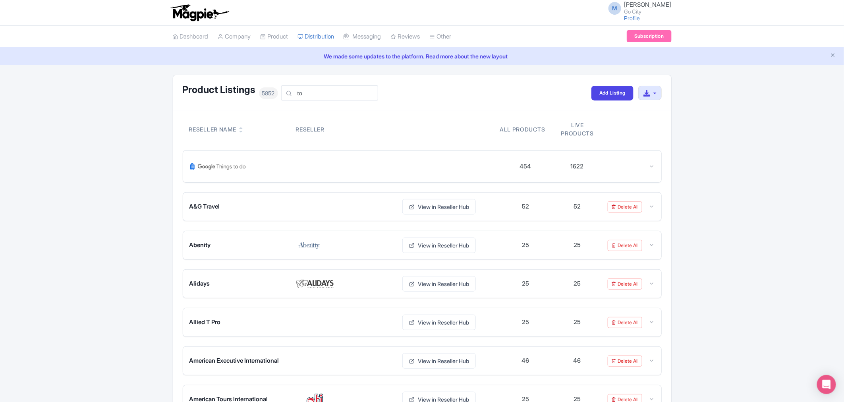
type input "t"
click at [334, 79] on link "Product Listings" at bounding box center [335, 81] width 75 height 12
click at [286, 52] on link "My Products" at bounding box center [298, 56] width 75 height 12
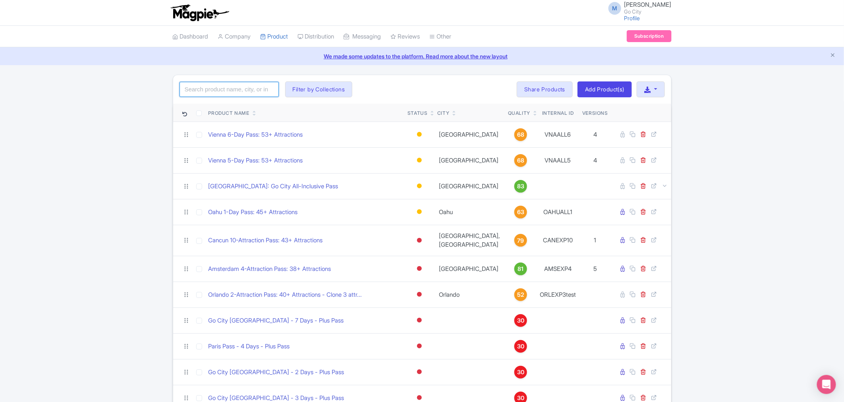
click at [220, 88] on input "search" at bounding box center [229, 89] width 99 height 15
type input "t"
type input "las vegas"
click button "Search" at bounding box center [0, 0] width 0 height 0
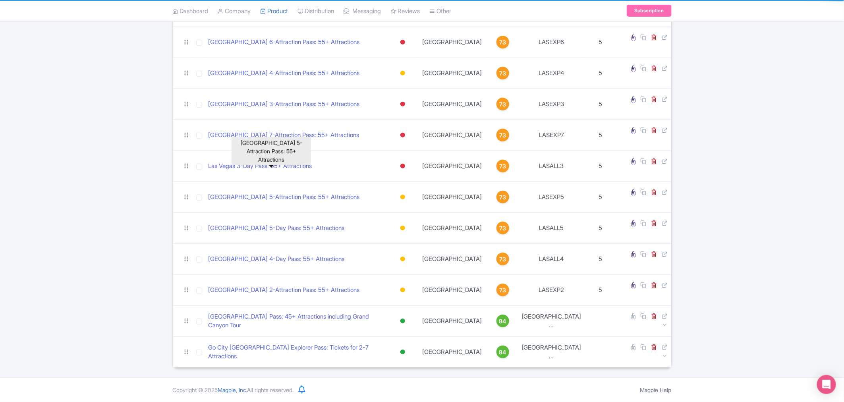
scroll to position [64, 0]
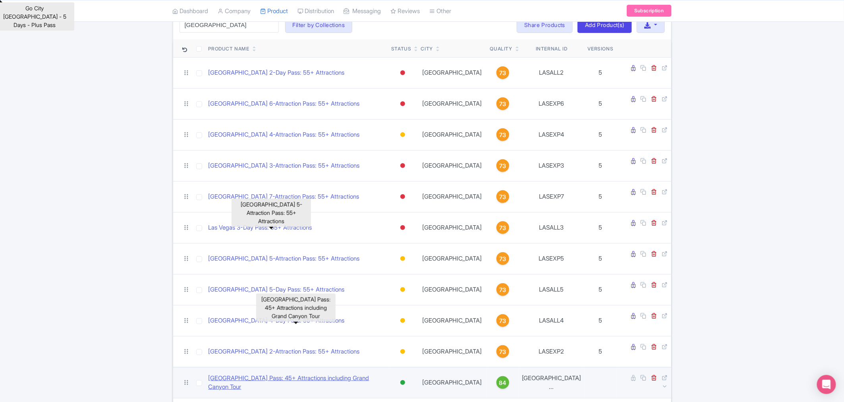
click at [312, 374] on link "[GEOGRAPHIC_DATA] Pass: 45+ Attractions including Grand Canyon Tour" at bounding box center [297, 383] width 177 height 18
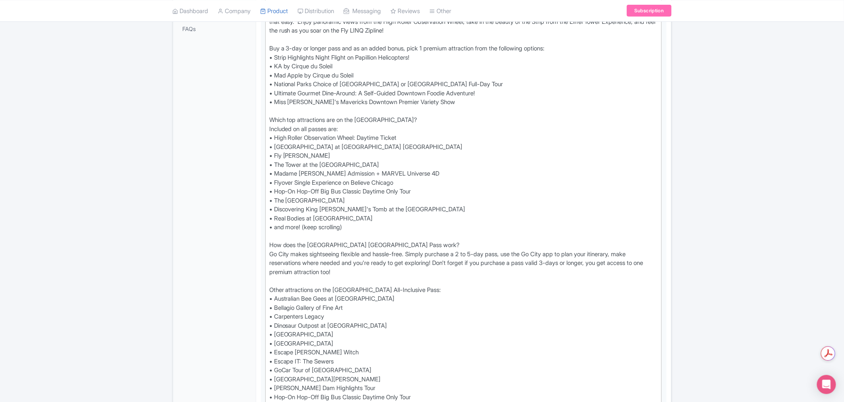
type trix-editor "<div>Check the Go City app or digital guidebook for the most up-to-date list of…"
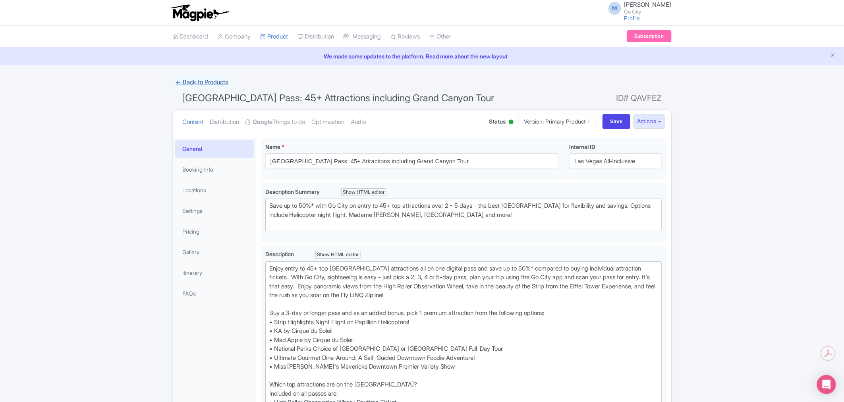
click at [209, 81] on link "← Back to Products" at bounding box center [202, 82] width 59 height 15
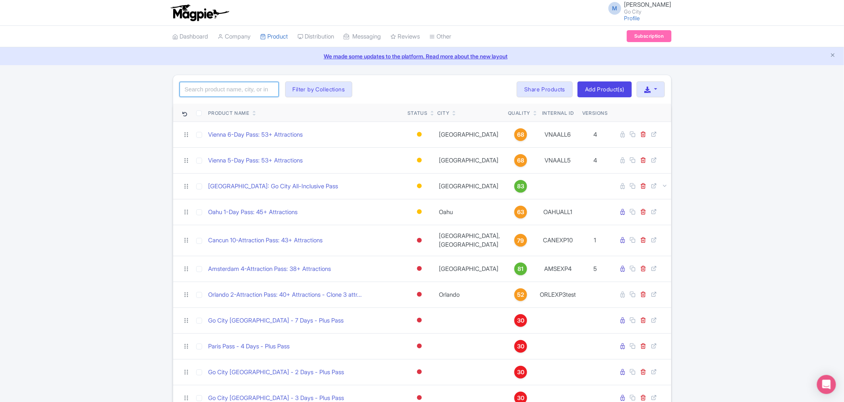
click at [225, 94] on input "search" at bounding box center [229, 89] width 99 height 15
type input "t"
type input "[GEOGRAPHIC_DATA]"
click button "Search" at bounding box center [0, 0] width 0 height 0
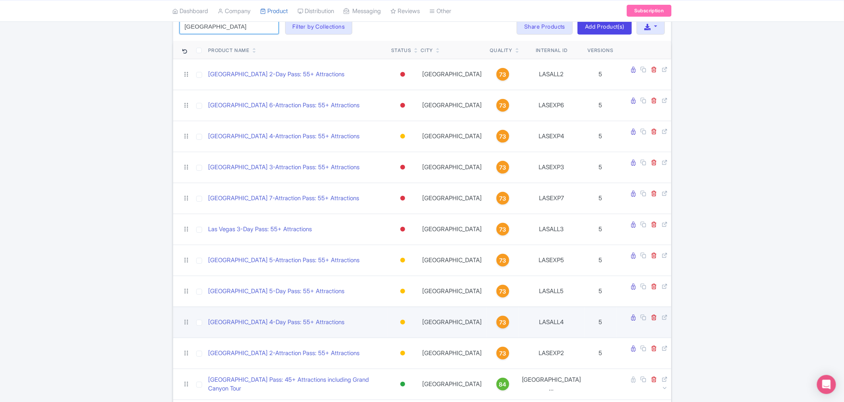
scroll to position [64, 0]
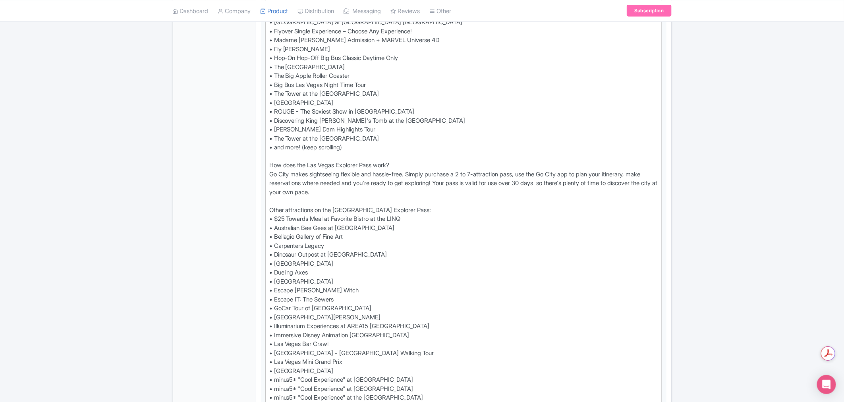
click at [766, 190] on div "← Back to Products Go City Las Vegas Explorer Pass: Tickets for 2-7 Attractions…" at bounding box center [422, 358] width 844 height 1184
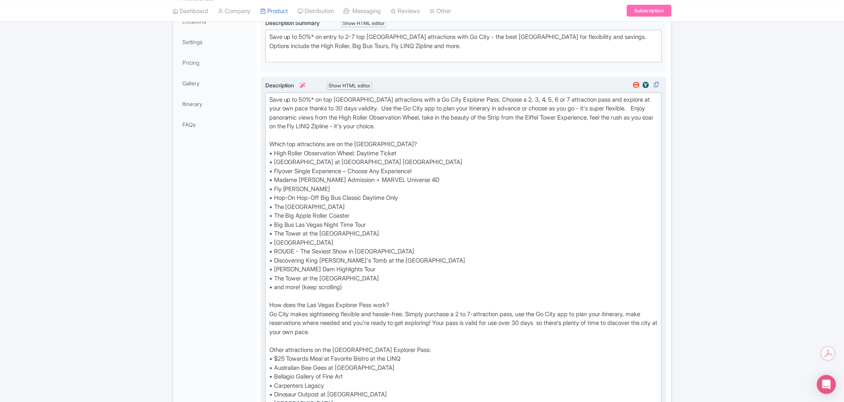
scroll to position [172, 0]
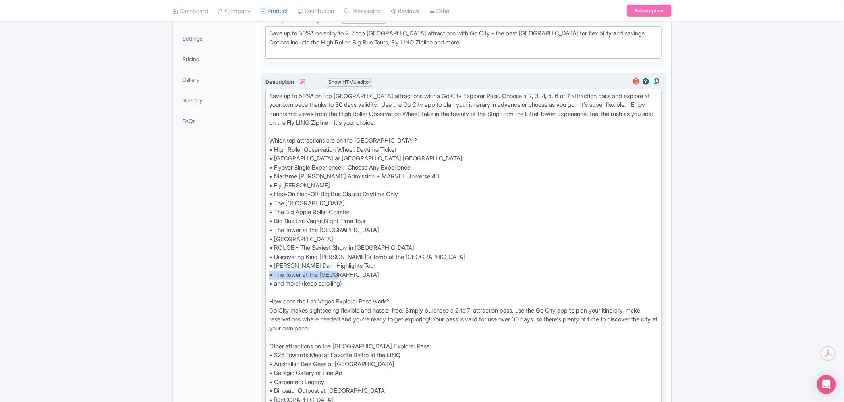
drag, startPoint x: 351, startPoint y: 272, endPoint x: 269, endPoint y: 275, distance: 81.9
click at [269, 275] on div "Save up to 50%* on top Las Vegas attractions with a Go City Explorer Pass. Choo…" at bounding box center [463, 387] width 389 height 590
type trix-editor "<div>Save up to 50%* on top Las Vegas attractions with a Go City Explorer Pass.…"
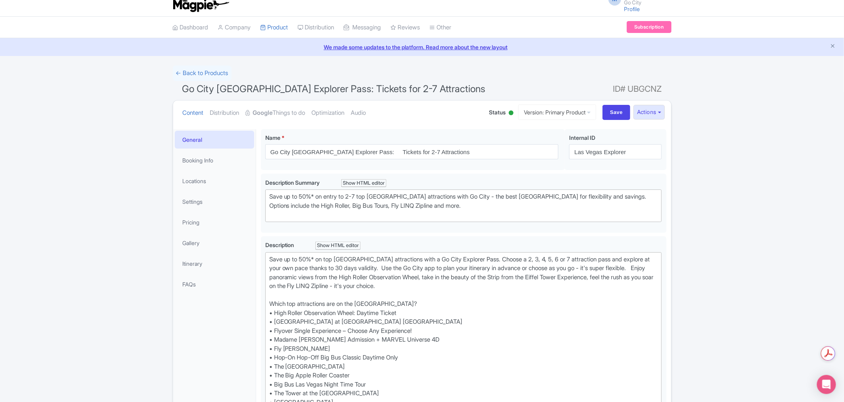
scroll to position [0, 0]
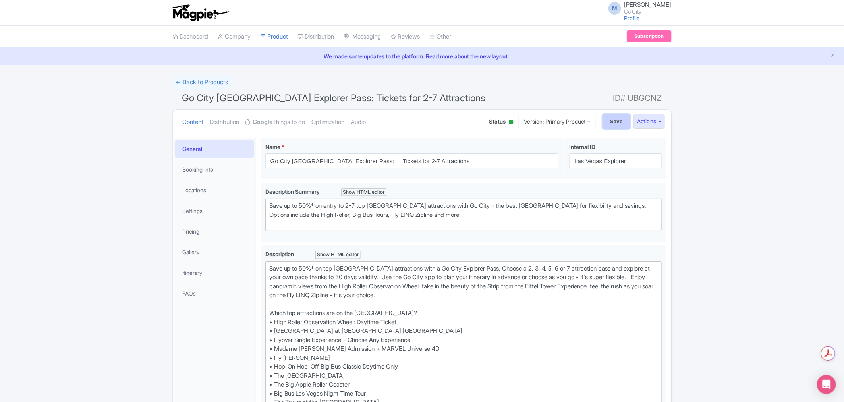
click at [611, 120] on input "Save" at bounding box center [617, 121] width 28 height 15
type input "Saving..."
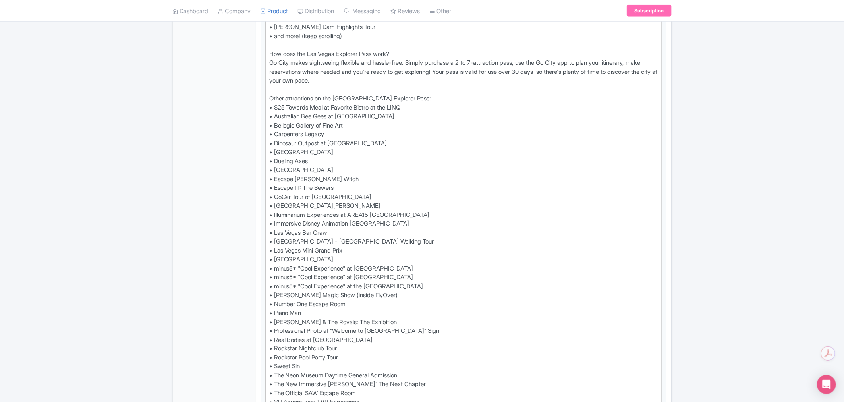
scroll to position [441, 0]
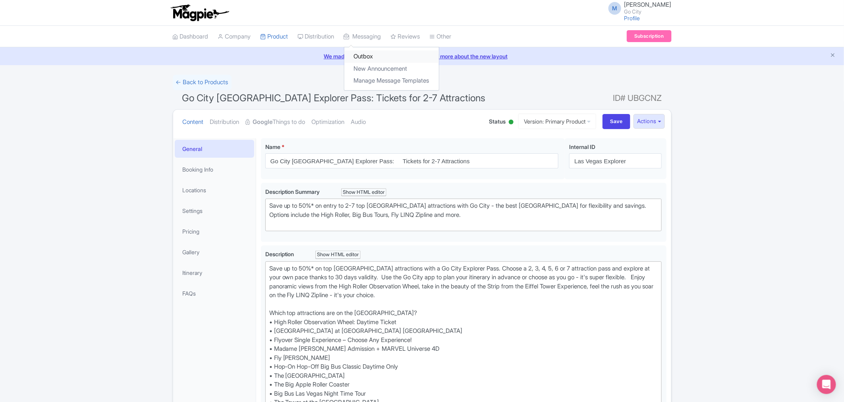
click at [382, 57] on link "Outbox" at bounding box center [391, 56] width 95 height 12
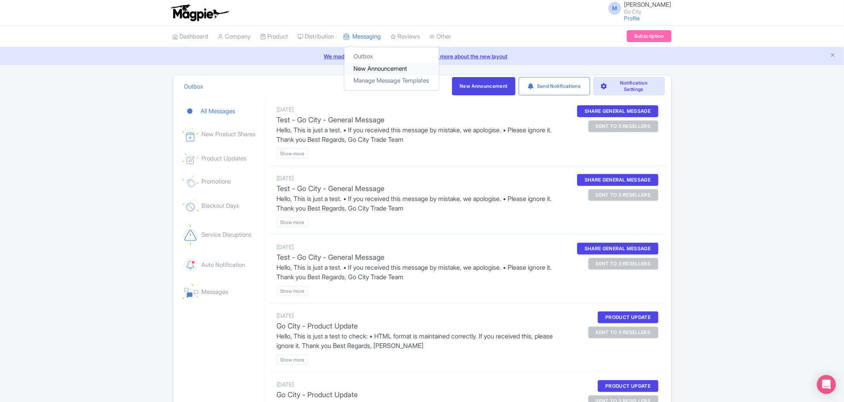
click at [375, 69] on link "New Announcement" at bounding box center [391, 69] width 95 height 12
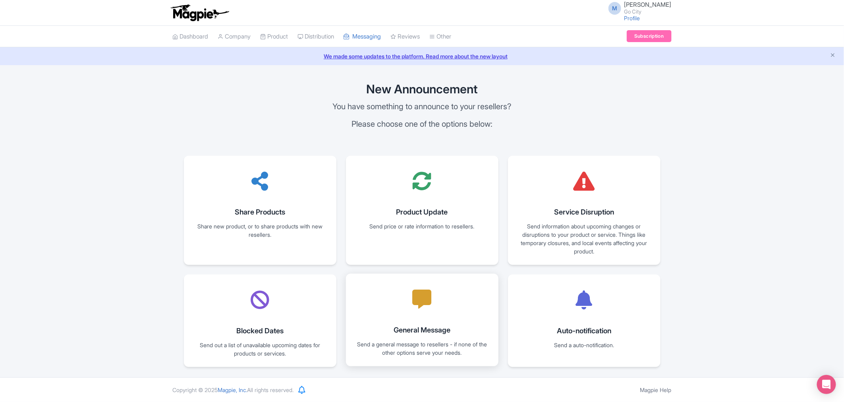
click at [420, 313] on div at bounding box center [422, 299] width 32 height 32
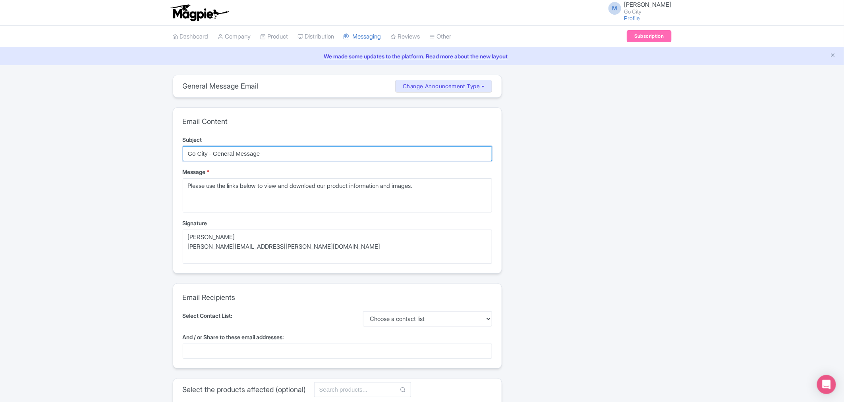
drag, startPoint x: 188, startPoint y: 153, endPoint x: 199, endPoint y: 159, distance: 13.5
click at [188, 153] on input "Go City - General Message" at bounding box center [338, 153] width 310 height 15
type input "Test - Go City - General Message"
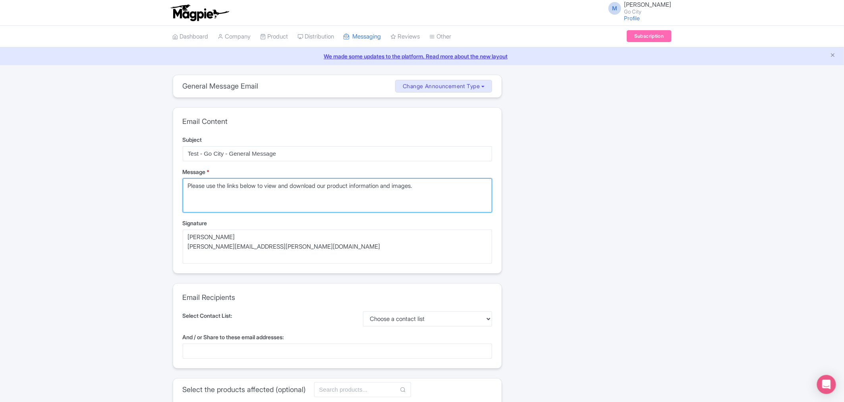
drag, startPoint x: 439, startPoint y: 185, endPoint x: 169, endPoint y: 182, distance: 270.2
paste textarea "Hello, This is just a test. • If you received this message by mistake, we apolo…"
click at [206, 187] on textarea "Please use the links below to view and download our product information and ima…" at bounding box center [338, 195] width 310 height 34
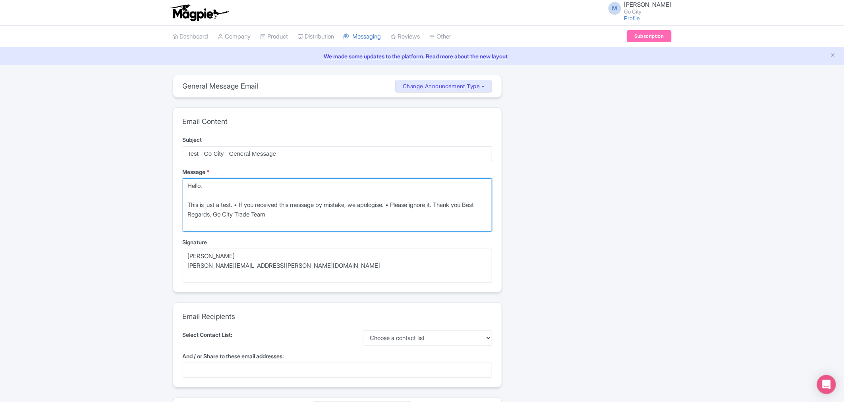
click at [238, 205] on textarea "Please use the links below to view and download our product information and ima…" at bounding box center [338, 204] width 310 height 53
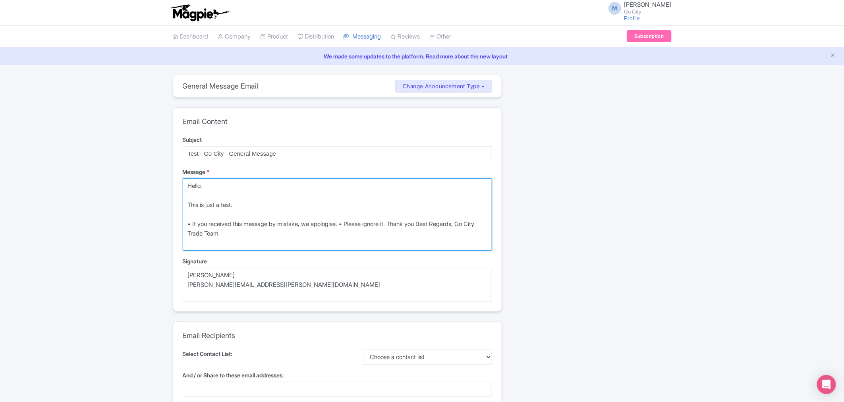
click at [350, 222] on textarea "Please use the links below to view and download our product information and ima…" at bounding box center [338, 214] width 310 height 72
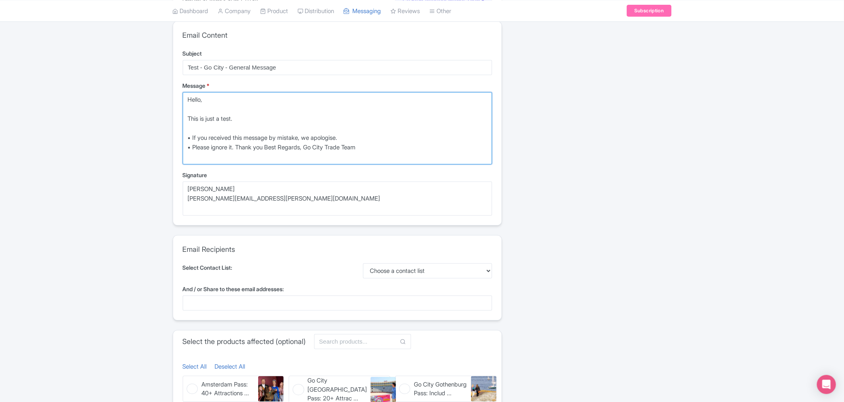
scroll to position [88, 0]
click at [307, 144] on textarea "Please use the links below to view and download our product information and ima…" at bounding box center [338, 126] width 310 height 72
click at [311, 146] on textarea "Please use the links below to view and download our product information and ima…" at bounding box center [338, 126] width 310 height 72
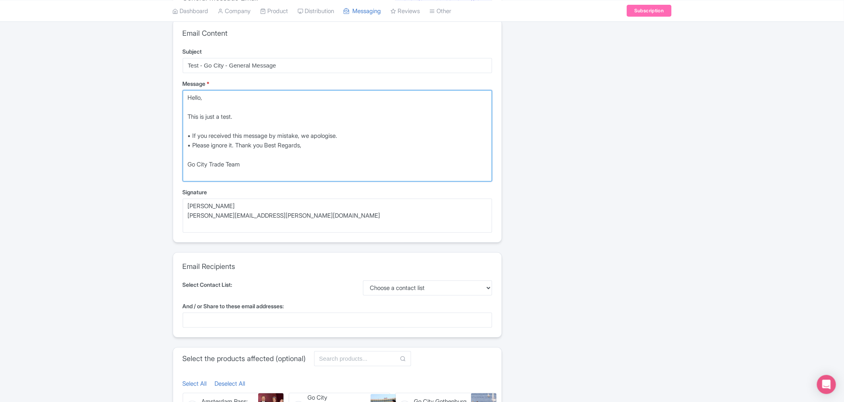
click at [239, 143] on textarea "Please use the links below to view and download our product information and ima…" at bounding box center [338, 135] width 310 height 91
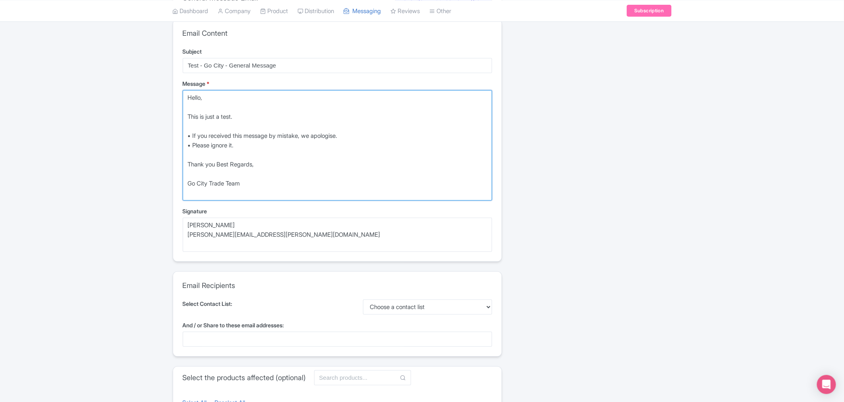
click at [194, 125] on textarea "Please use the links below to view and download our product information and ima…" at bounding box center [338, 145] width 310 height 110
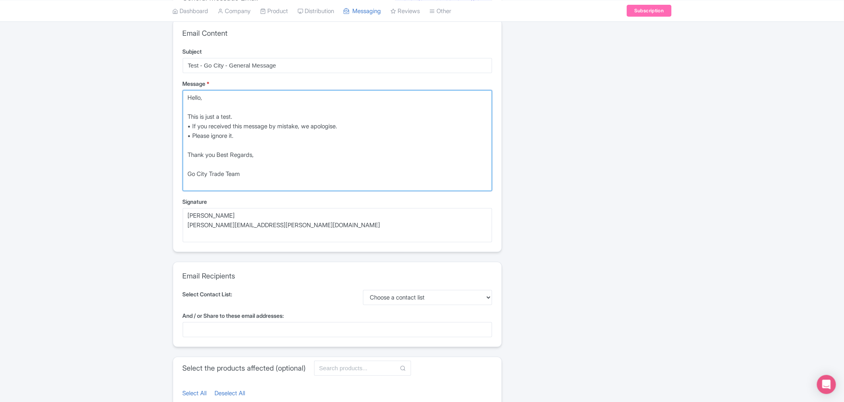
click at [205, 109] on textarea "Please use the links below to view and download our product information and ima…" at bounding box center [338, 140] width 310 height 101
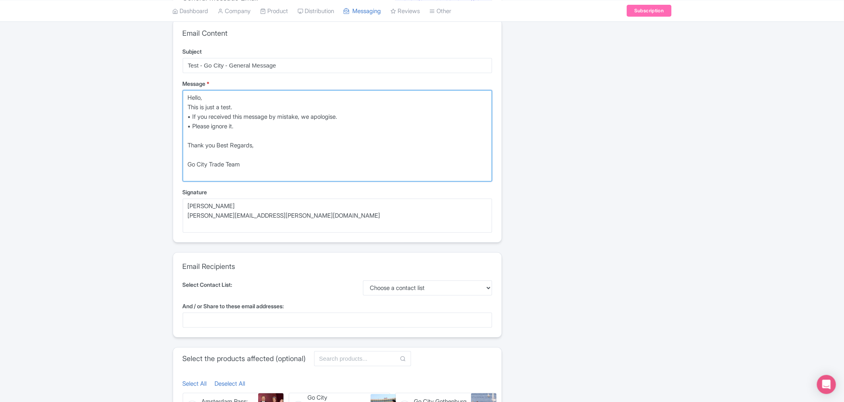
click at [260, 104] on textarea "Please use the links below to view and download our product information and ima…" at bounding box center [338, 135] width 310 height 91
click at [257, 95] on textarea "Please use the links below to view and download our product information and ima…" at bounding box center [338, 135] width 310 height 91
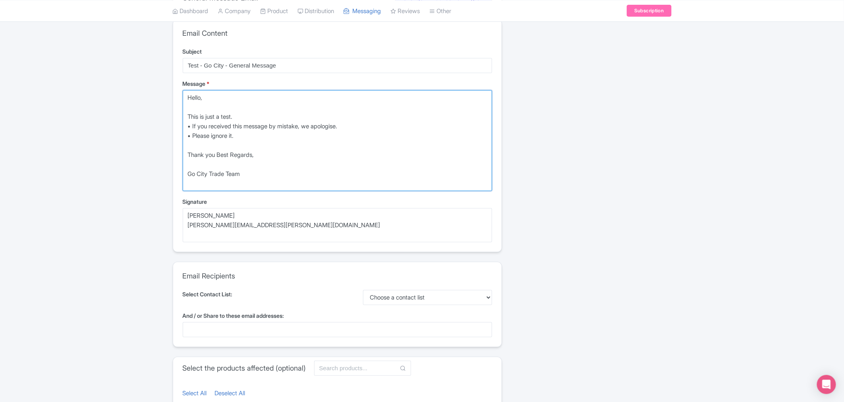
click at [259, 112] on textarea "Please use the links below to view and download our product information and ima…" at bounding box center [338, 140] width 310 height 101
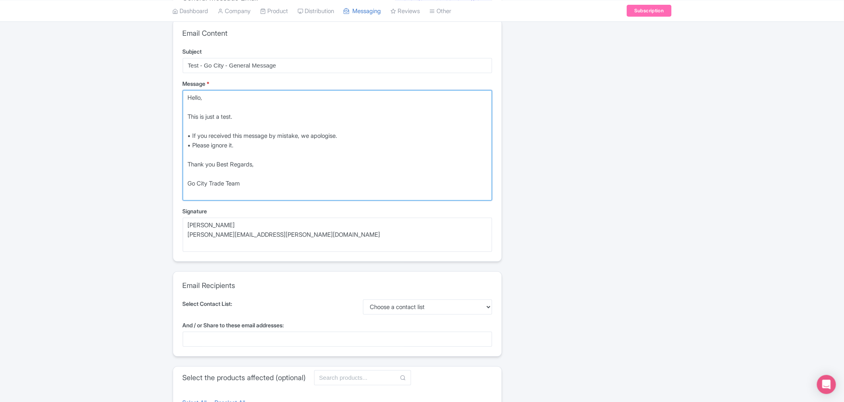
type textarea "Hello, This is just a test. • If you received this message by mistake, we apolo…"
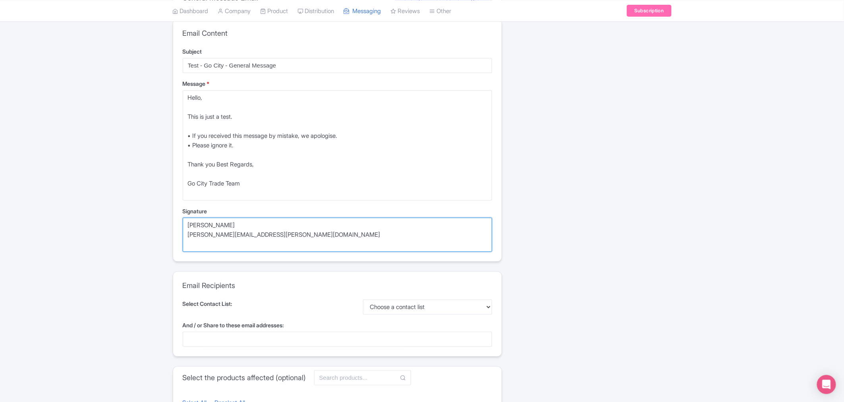
click at [250, 224] on textarea "Maria Fusani maria.fusani@gocity.com" at bounding box center [338, 235] width 310 height 34
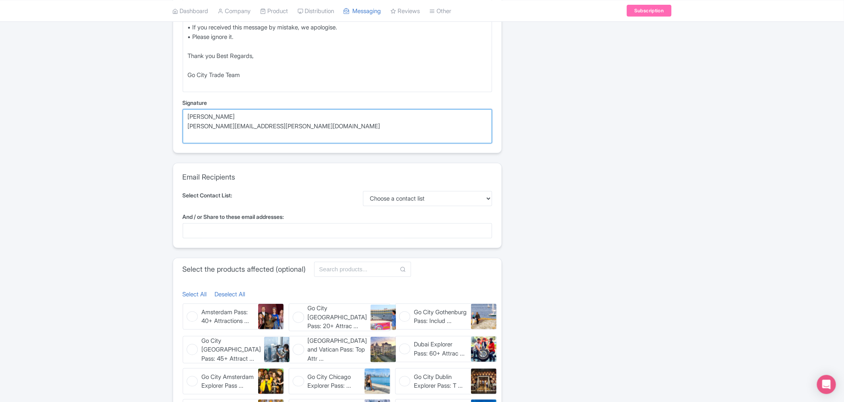
scroll to position [265, 0]
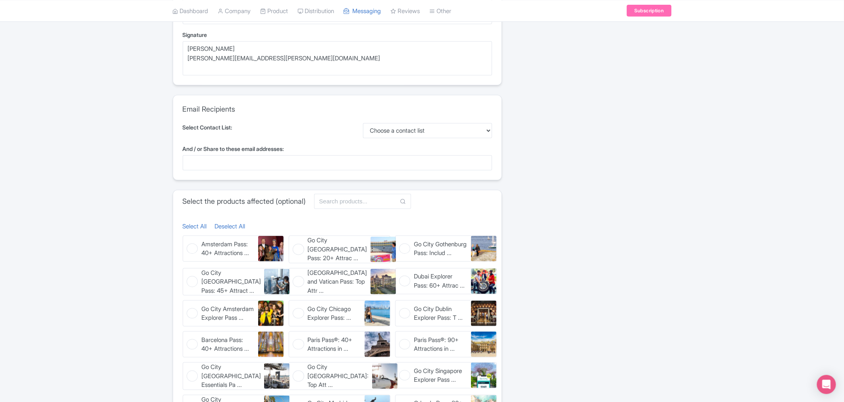
click at [124, 215] on div "general_message General Message Email Change Announcement Type Share Products P…" at bounding box center [422, 353] width 844 height 1086
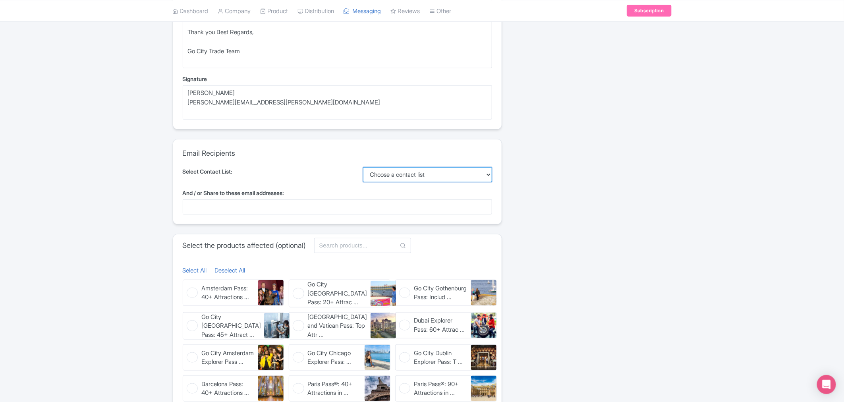
click at [400, 173] on select "Choose a contact list TEST Contact List All Partners" at bounding box center [427, 174] width 129 height 15
select select "maria_fusani@hotmail.com,samantha.fuller@gocity.com,maria.fusani@gocity.com"
click at [363, 167] on select "Choose a contact list TEST Contact List All Partners" at bounding box center [427, 174] width 129 height 15
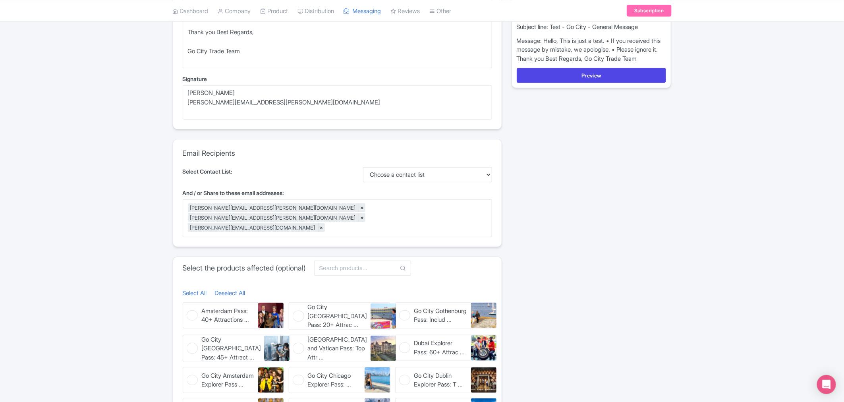
click at [602, 187] on div "Share 3 Resellers MISSING INFO maria.fusani@gocity.com samantha.fuller@gocity.c…" at bounding box center [592, 408] width 170 height 1109
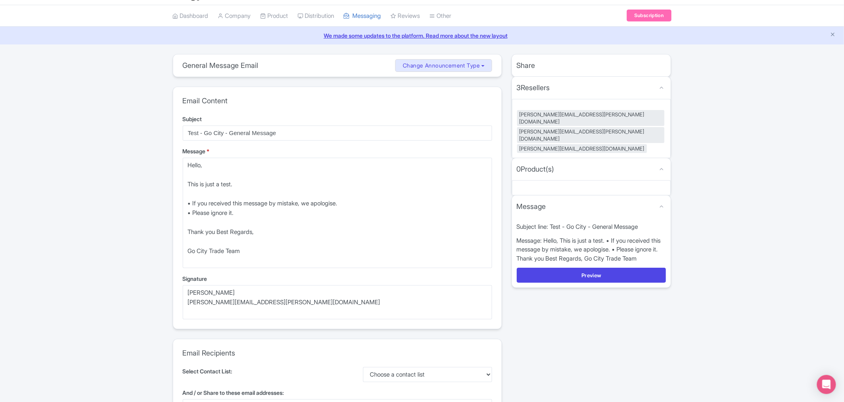
scroll to position [0, 0]
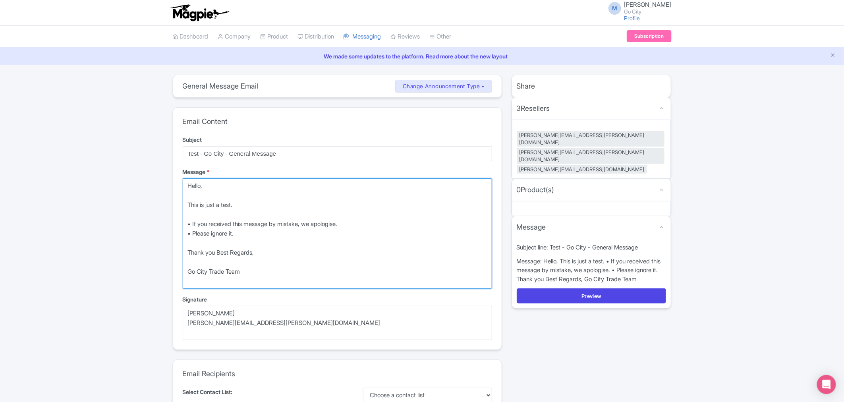
click at [211, 260] on textarea "Please use the links below to view and download our product information and ima…" at bounding box center [338, 233] width 310 height 110
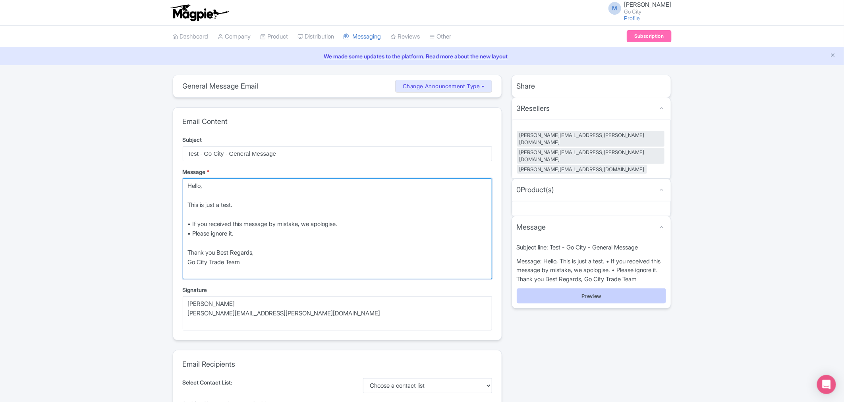
type textarea "Hello, This is just a test. • If you received this message by mistake, we apolo…"
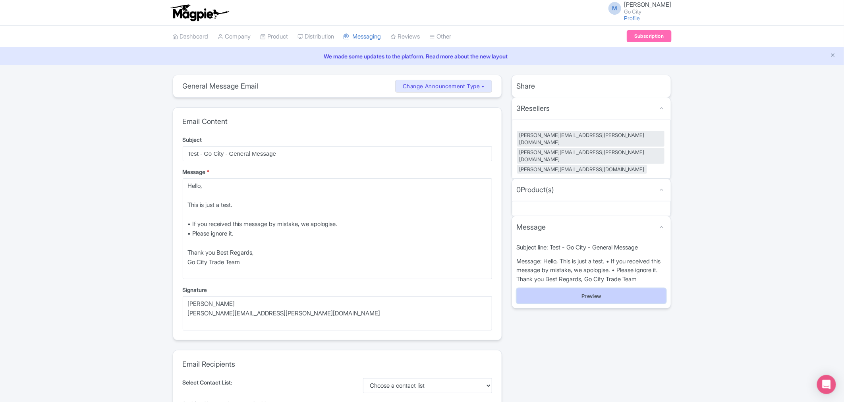
click at [590, 288] on button "Preview" at bounding box center [592, 295] width 150 height 15
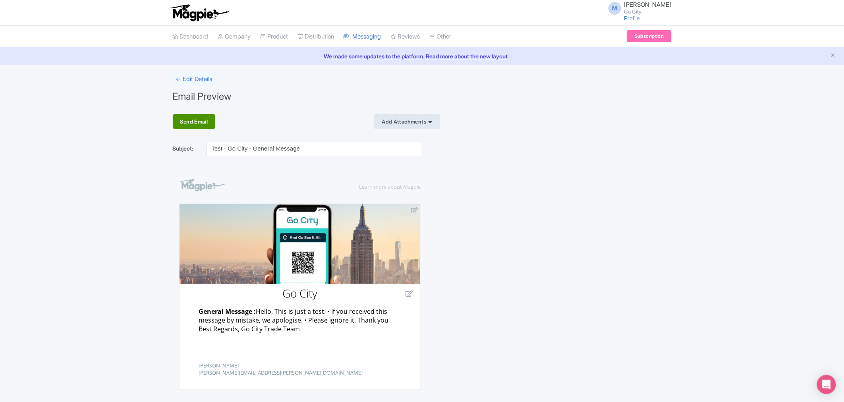
click at [185, 122] on div "Send Email" at bounding box center [194, 121] width 43 height 15
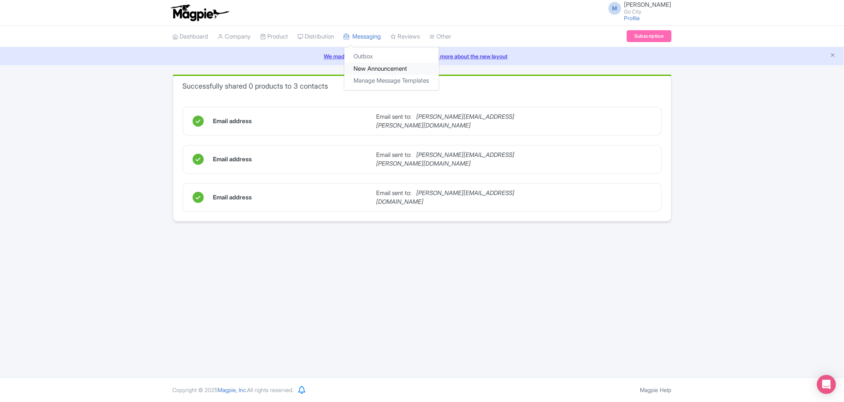
click at [375, 67] on link "New Announcement" at bounding box center [391, 69] width 95 height 12
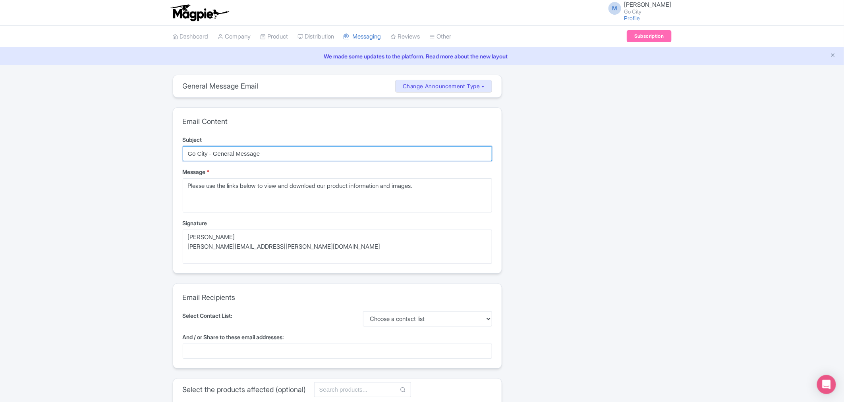
click at [188, 152] on input "Go City - General Message" at bounding box center [338, 153] width 310 height 15
type input "Test 2Go City - General Message"
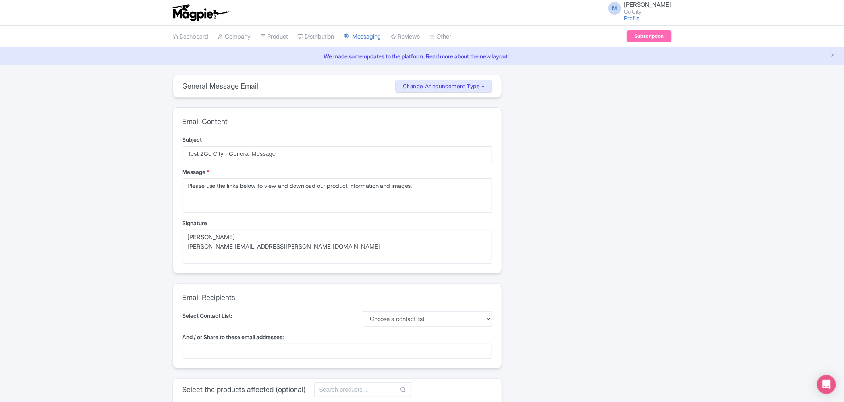
click at [449, 176] on div "Message * Please use the links below to view and download our product informati…" at bounding box center [338, 190] width 310 height 45
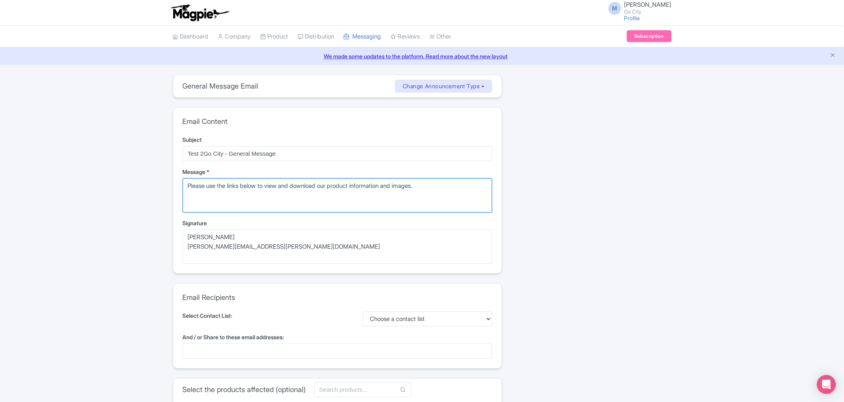
click at [446, 188] on textarea "Please use the links below to view and download our product information and ima…" at bounding box center [338, 195] width 310 height 34
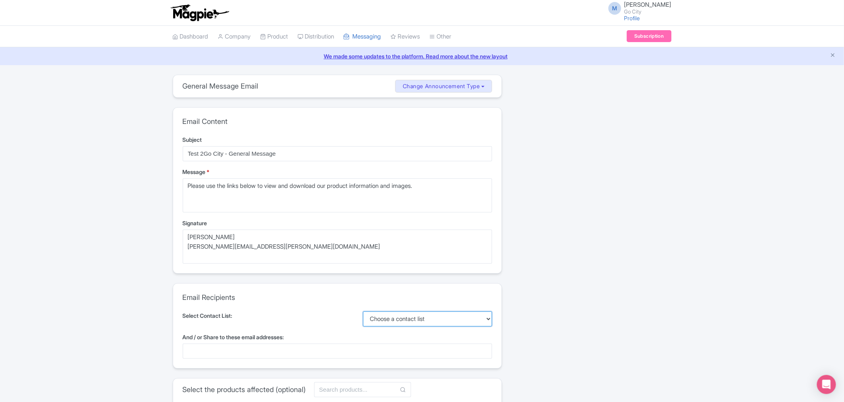
click at [418, 316] on select "Choose a contact list TEST Contact List All Partners" at bounding box center [427, 319] width 129 height 15
select select "maria_fusani@hotmail.com,samantha.fuller@gocity.com,maria.fusani@gocity.com"
click at [363, 312] on select "Choose a contact list TEST Contact List All Partners" at bounding box center [427, 319] width 129 height 15
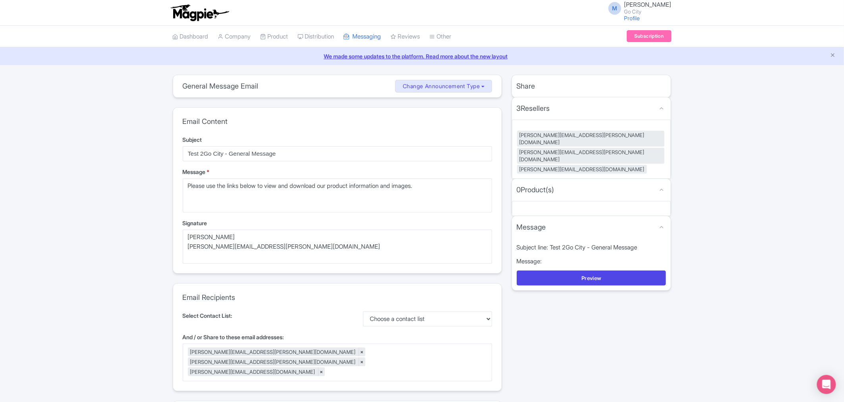
click at [275, 312] on div "Select Contact List: Choose a contact list TEST Contact List All Partners" at bounding box center [338, 319] width 310 height 15
click at [565, 108] on div "3 Resellers MISSING INFO" at bounding box center [591, 108] width 159 height 22
click at [660, 187] on icon at bounding box center [662, 190] width 6 height 6
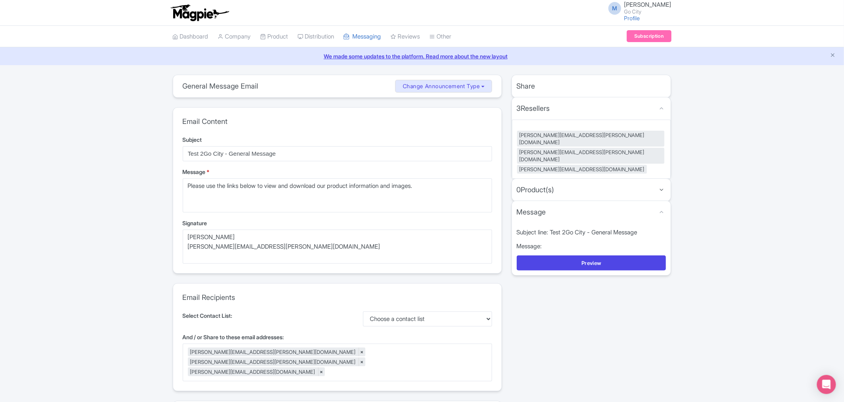
click at [660, 187] on icon at bounding box center [662, 190] width 6 height 6
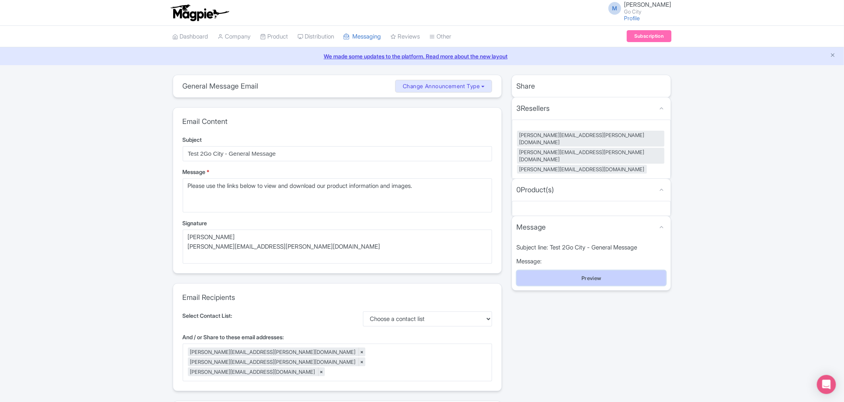
click at [587, 271] on button "Preview" at bounding box center [592, 278] width 150 height 15
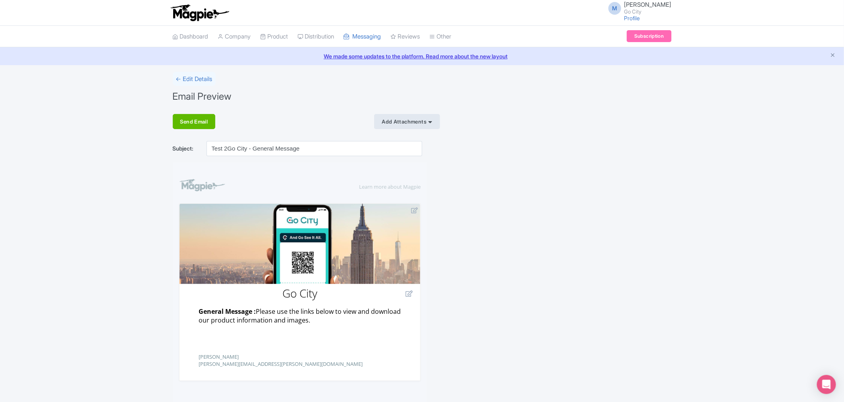
click at [403, 120] on div "Add Attachments" at bounding box center [407, 121] width 66 height 15
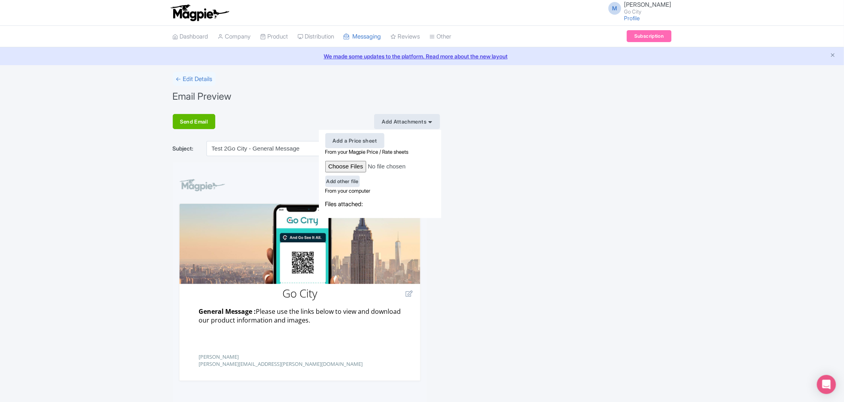
click at [354, 169] on input "file" at bounding box center [381, 167] width 113 height 12
type input "C:\fakepath\G Pin Logo.png"
click at [432, 122] on icon at bounding box center [430, 122] width 6 height 6
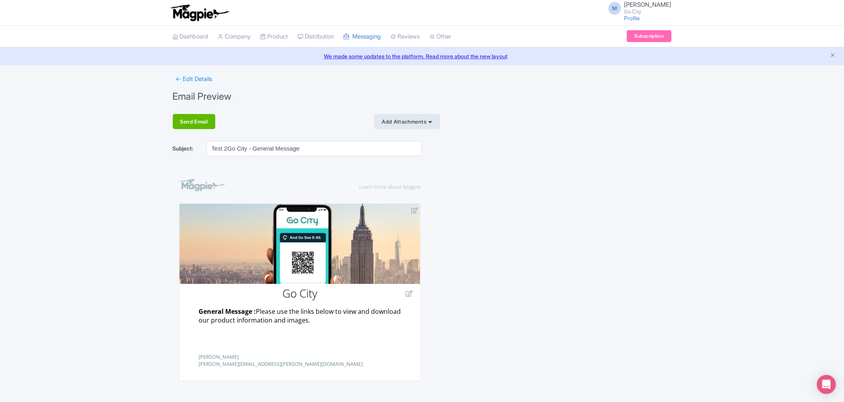
click at [432, 122] on icon at bounding box center [430, 122] width 6 height 6
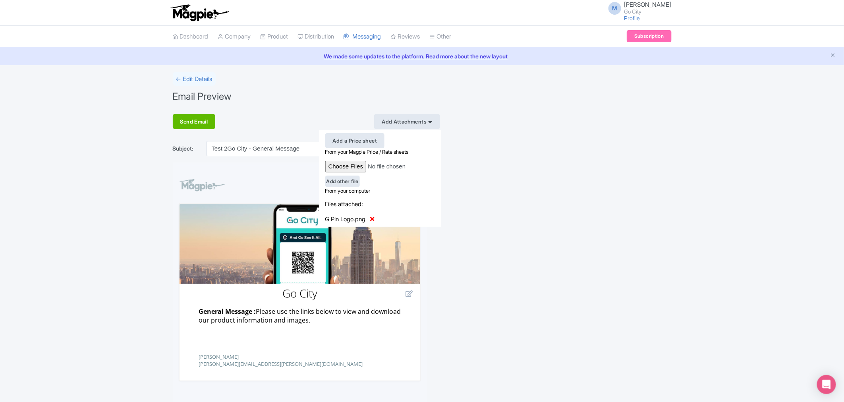
click at [432, 122] on icon at bounding box center [430, 122] width 6 height 6
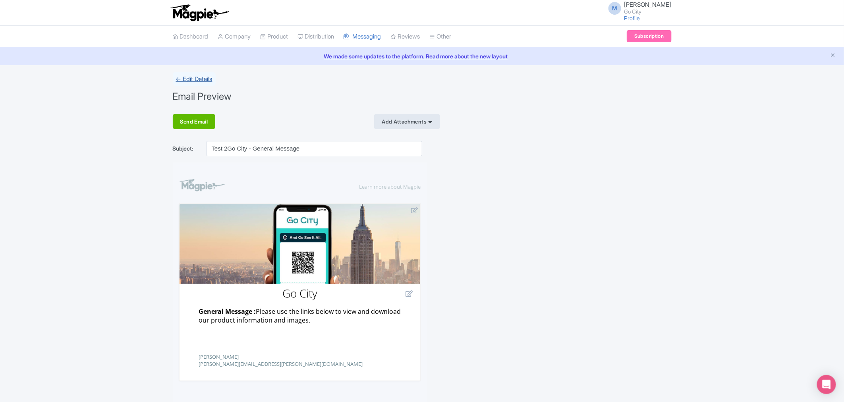
click at [200, 76] on link "← Edit Details" at bounding box center [194, 79] width 43 height 14
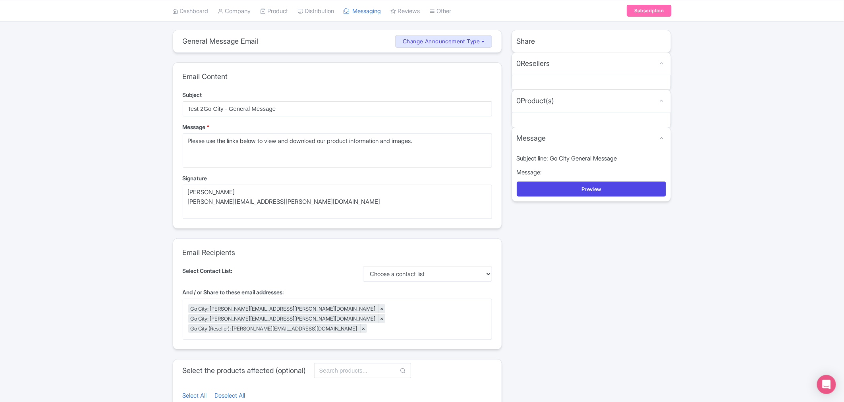
scroll to position [44, 0]
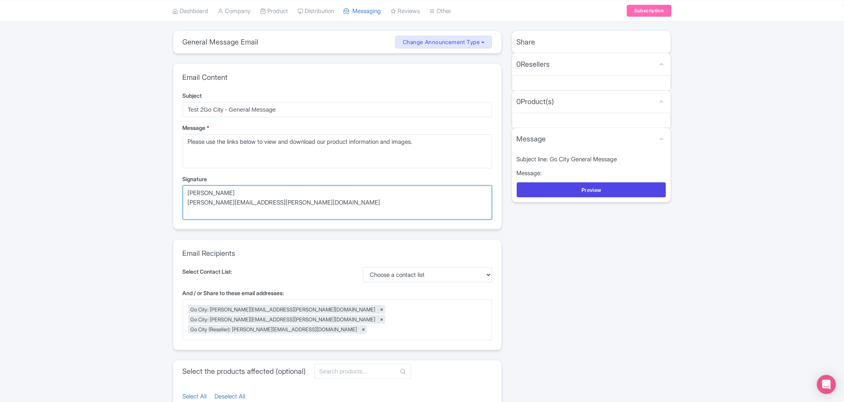
click at [259, 201] on textarea "[PERSON_NAME] [PERSON_NAME][EMAIL_ADDRESS][PERSON_NAME][DOMAIN_NAME]" at bounding box center [338, 203] width 310 height 34
drag, startPoint x: 235, startPoint y: 192, endPoint x: 146, endPoint y: 191, distance: 89.0
drag, startPoint x: 223, startPoint y: 203, endPoint x: 176, endPoint y: 210, distance: 46.5
click at [176, 210] on div "Email Content Subject Test 2Go City - General Message Message * Please use the …" at bounding box center [337, 147] width 329 height 166
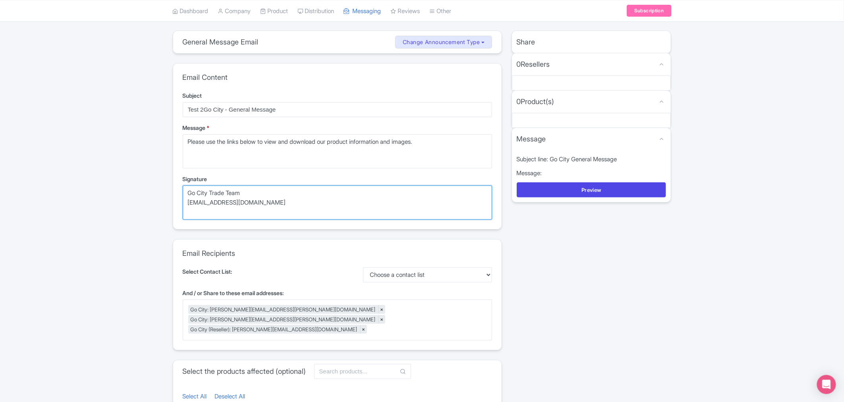
type textarea "Go City Trade Team Tradeinfo@gocity.com"
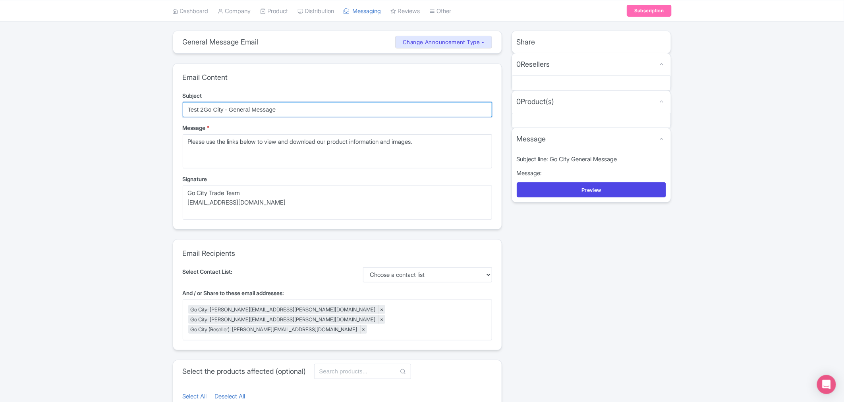
click at [205, 108] on input "Test 2Go City - General Message" at bounding box center [338, 109] width 310 height 15
type input "Test 2 - Go City - General Message"
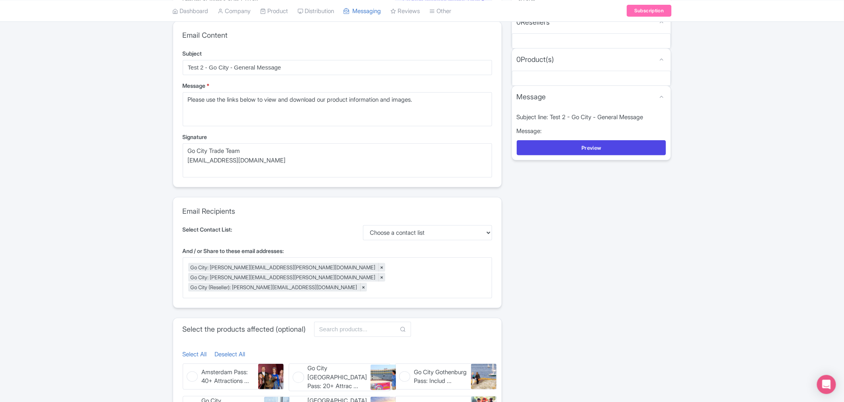
scroll to position [0, 0]
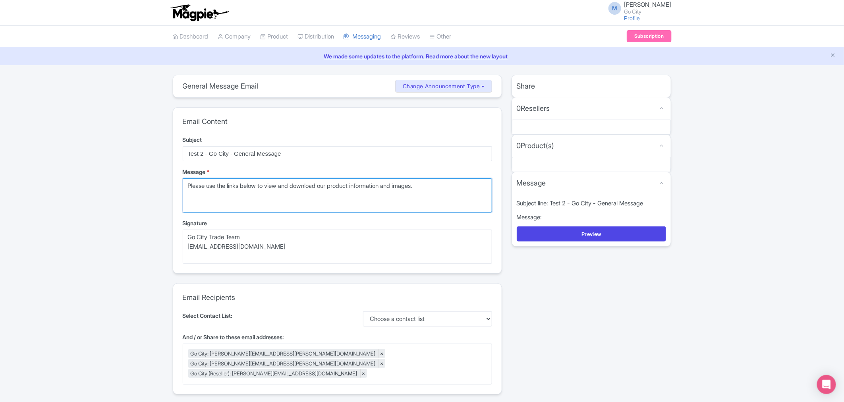
click at [244, 197] on textarea "Please use the links below to view and download our product information and ima…" at bounding box center [338, 195] width 310 height 34
click at [440, 188] on textarea "Please use the links below to view and download our product information and ima…" at bounding box center [338, 195] width 310 height 34
paste textarea "https://gocity.assetbank-server.com/assetbank-gocity/action/browseItems?categor…"
click at [436, 192] on textarea "Please use the links below to view and download our product information and ima…" at bounding box center [338, 195] width 310 height 34
click at [437, 184] on textarea "Please use the links below to view and download our product information and ima…" at bounding box center [338, 195] width 310 height 34
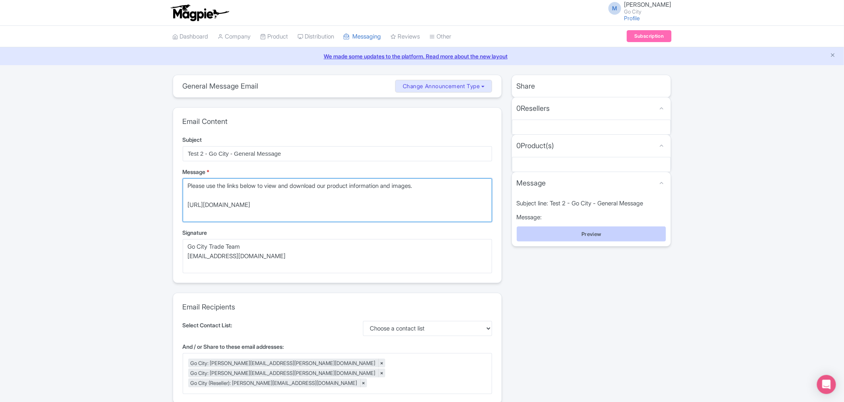
type textarea "Please use the links below to view and download our product information and ima…"
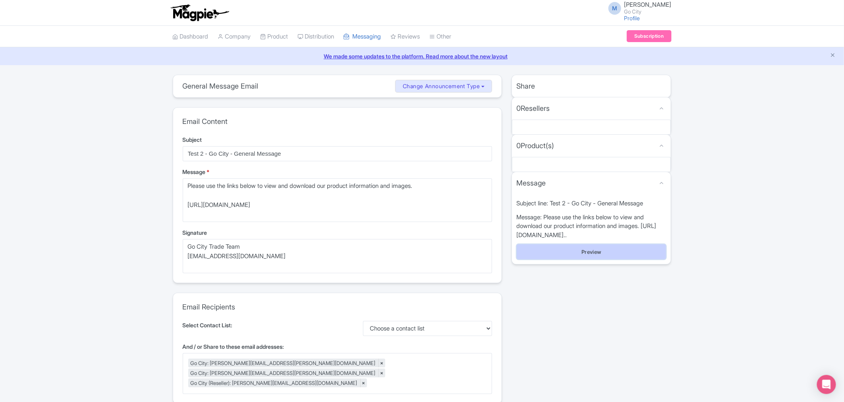
click at [592, 235] on div "Subject line: Test 2 - Go City - General Message Message: Please use the links …" at bounding box center [591, 229] width 159 height 70
click at [625, 259] on button "Preview" at bounding box center [592, 251] width 150 height 15
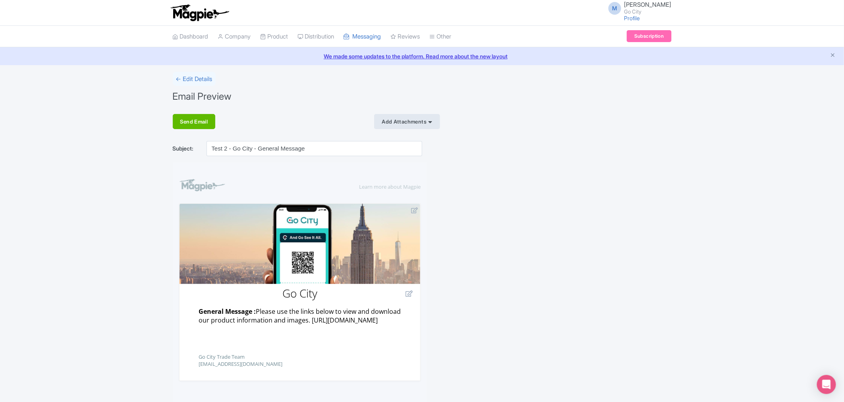
click at [411, 127] on div "Add Attachments" at bounding box center [407, 121] width 66 height 15
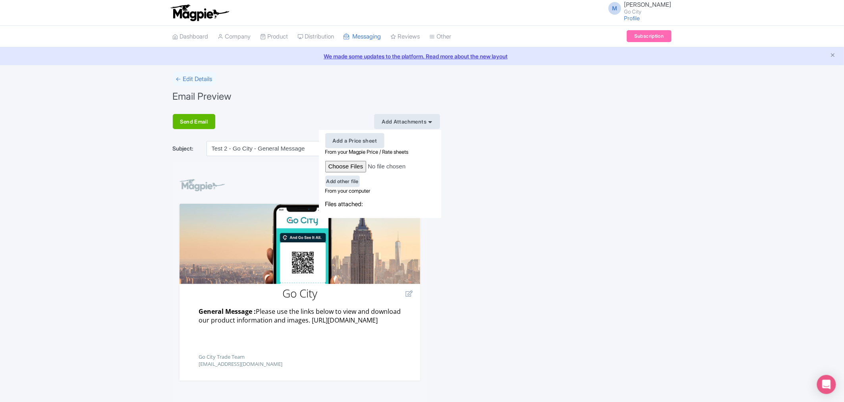
click at [358, 167] on input "file" at bounding box center [381, 167] width 113 height 12
type input "C:\fakepath\G Pin Logo.png"
click at [432, 122] on icon at bounding box center [430, 122] width 6 height 6
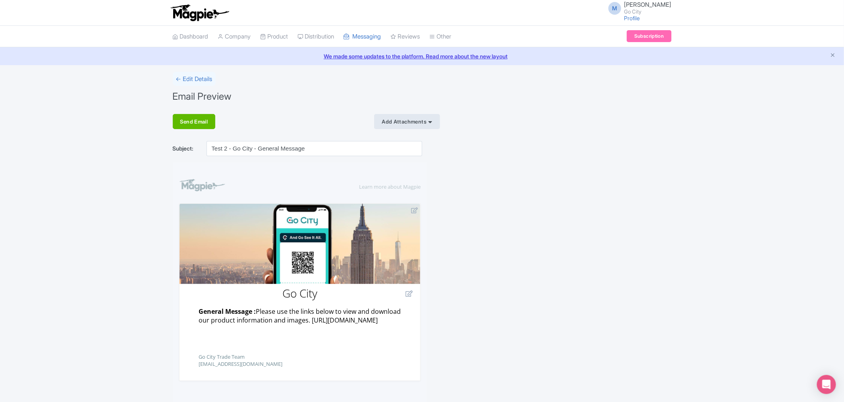
click at [398, 120] on div "Add Attachments" at bounding box center [407, 121] width 66 height 15
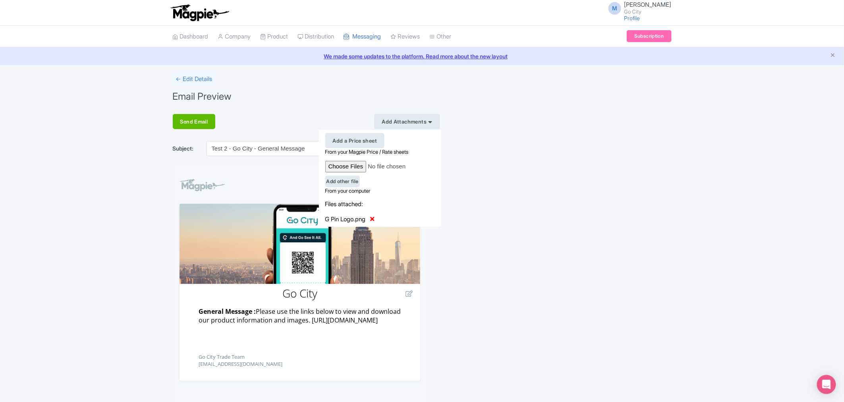
click at [421, 122] on div "Add Attachments" at bounding box center [407, 121] width 66 height 15
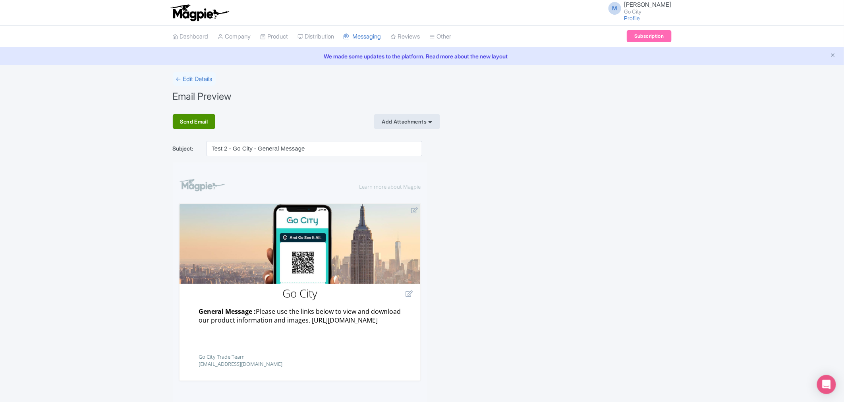
click at [194, 125] on div "Send Email" at bounding box center [194, 121] width 43 height 15
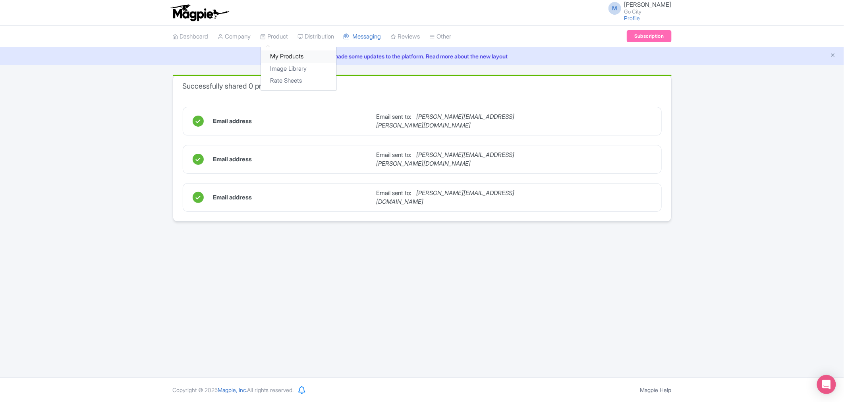
click at [292, 57] on link "My Products" at bounding box center [298, 56] width 75 height 12
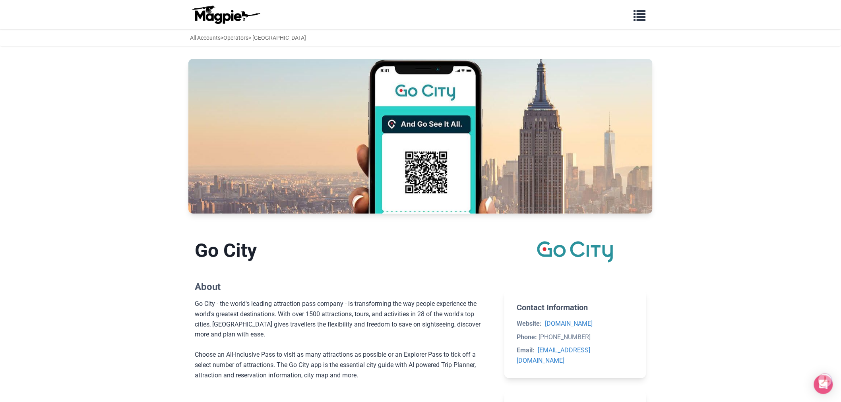
click at [386, 273] on section "Go City About Go City - the world's leading attraction pass company - is transf…" at bounding box center [343, 309] width 297 height 166
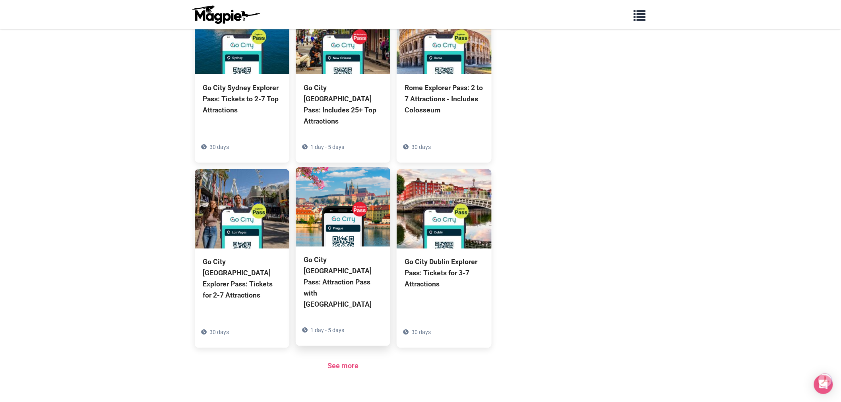
scroll to position [503, 0]
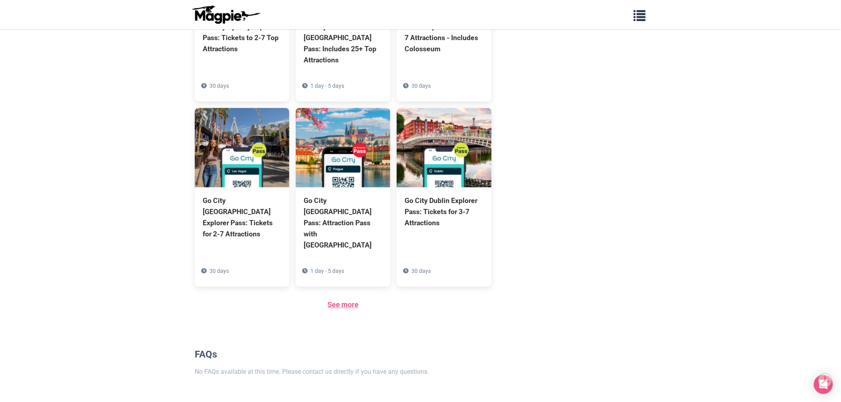
click at [341, 301] on link "See more" at bounding box center [342, 305] width 31 height 8
click at [336, 301] on link "See more" at bounding box center [342, 305] width 31 height 8
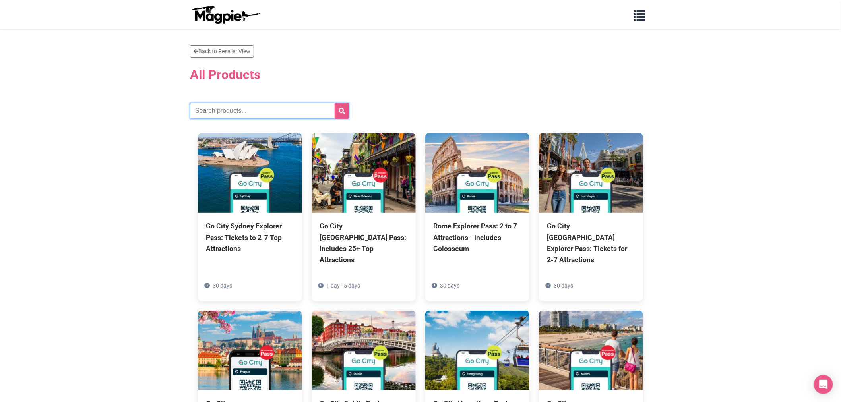
click at [239, 113] on input "text" at bounding box center [269, 111] width 159 height 16
type input "rome"
click at [335, 103] on button "submit" at bounding box center [342, 111] width 14 height 16
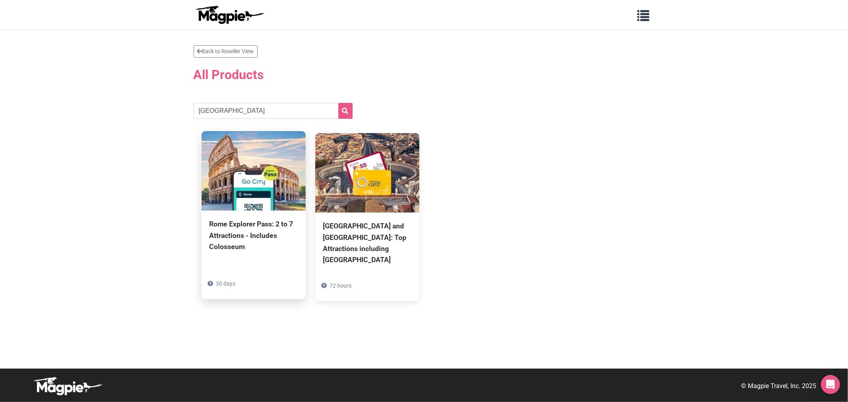
click at [245, 235] on div "Rome Explorer Pass: 2 to 7 Attractions - Includes Colosseum" at bounding box center [253, 235] width 88 height 33
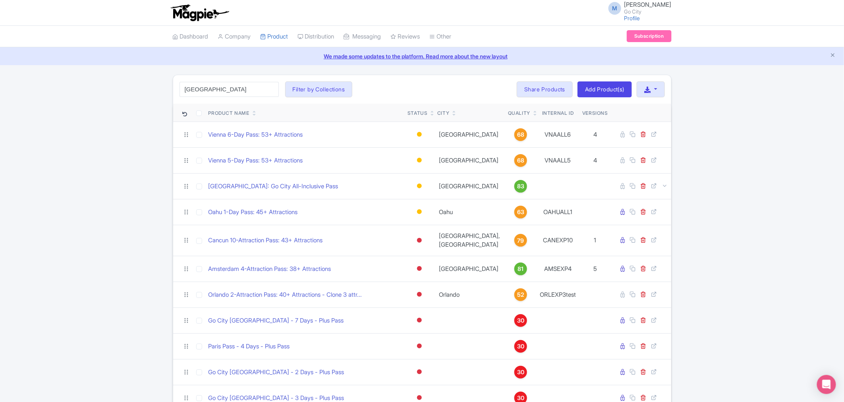
type input "[GEOGRAPHIC_DATA]"
click button "Search" at bounding box center [0, 0] width 0 height 0
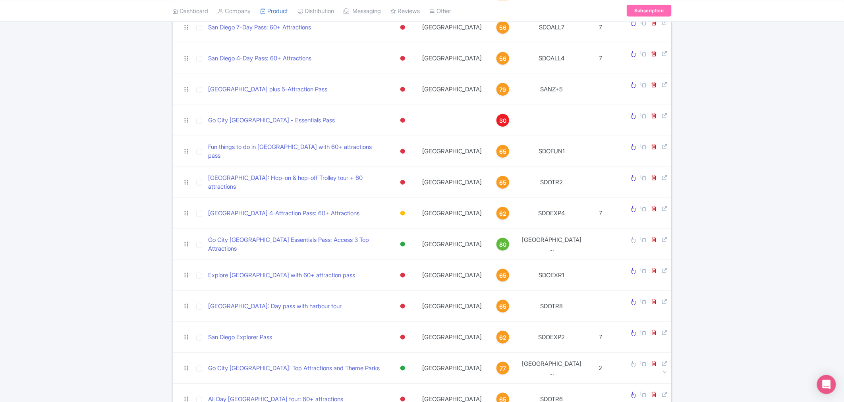
scroll to position [353, 0]
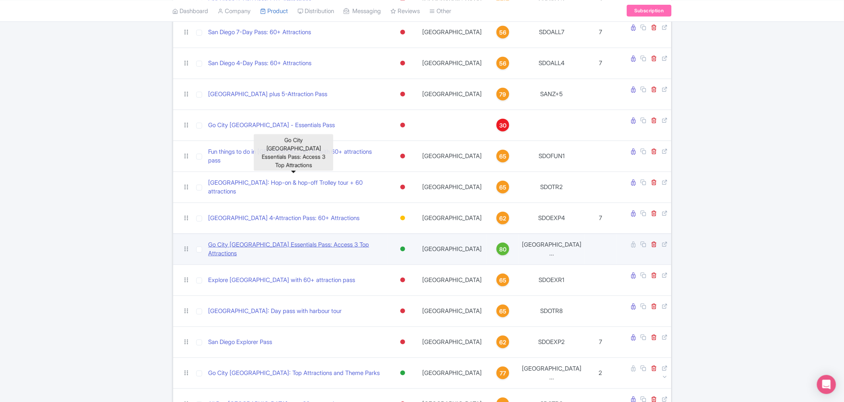
click at [279, 240] on link "Go City [GEOGRAPHIC_DATA] Essentials Pass: Access 3 Top Attractions" at bounding box center [297, 249] width 177 height 18
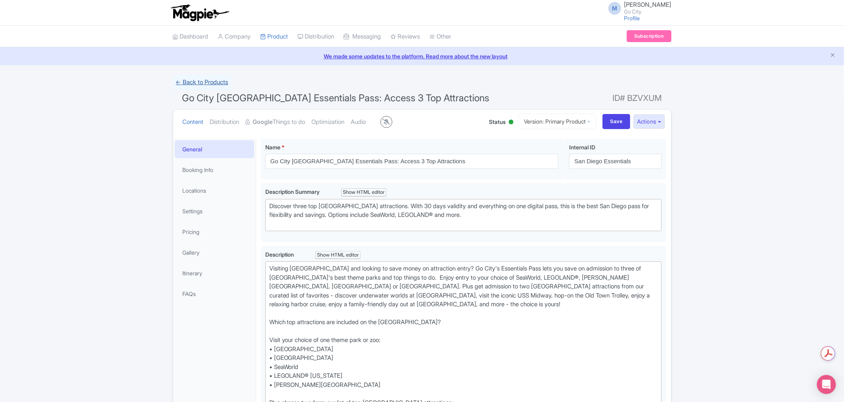
click at [197, 84] on link "← Back to Products" at bounding box center [202, 82] width 59 height 15
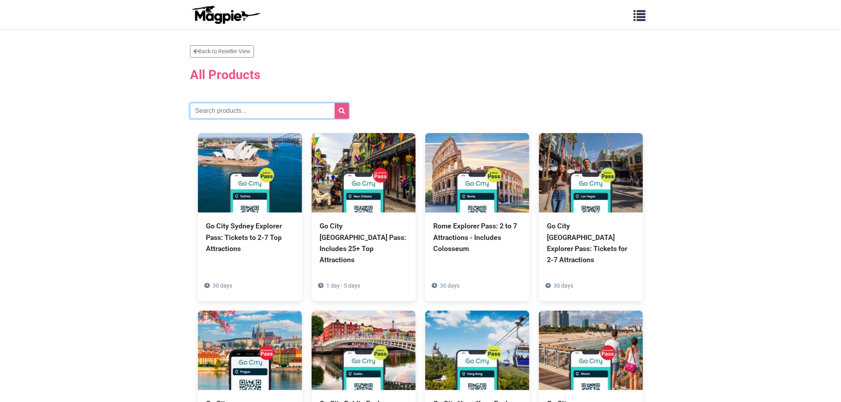
click at [226, 114] on input "text" at bounding box center [269, 111] width 159 height 16
type input "[GEOGRAPHIC_DATA]"
click at [335, 103] on button "submit" at bounding box center [342, 111] width 14 height 16
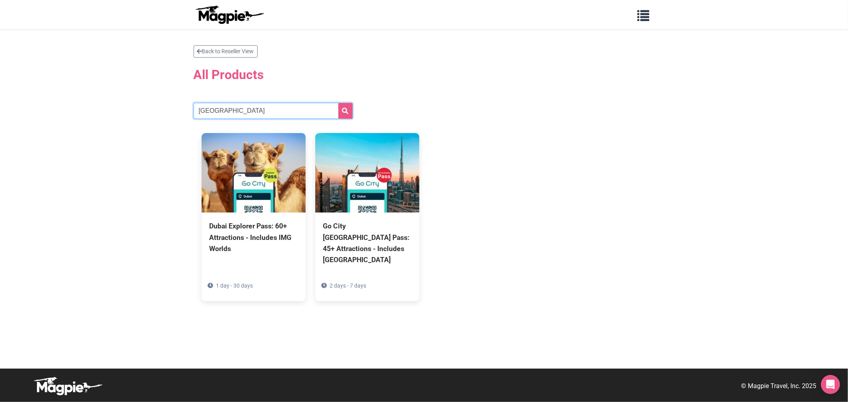
click at [229, 112] on input "[GEOGRAPHIC_DATA]" at bounding box center [273, 111] width 159 height 16
click at [229, 112] on input "dubai" at bounding box center [273, 111] width 159 height 16
click at [536, 176] on div "Dubai Explorer Pass: 60+ Attractions - Includes IMG Worlds 1 day - 30 days Go C…" at bounding box center [424, 217] width 461 height 184
click at [482, 72] on h2 "All Products" at bounding box center [424, 74] width 461 height 25
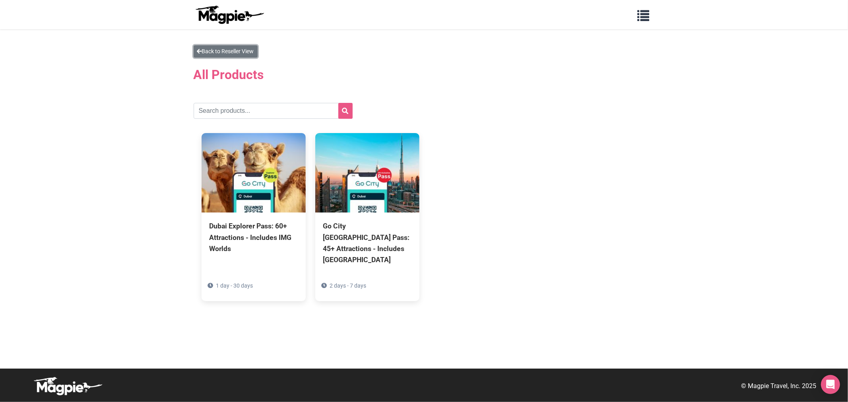
click at [253, 51] on link "Back to Reseller View" at bounding box center [226, 51] width 64 height 12
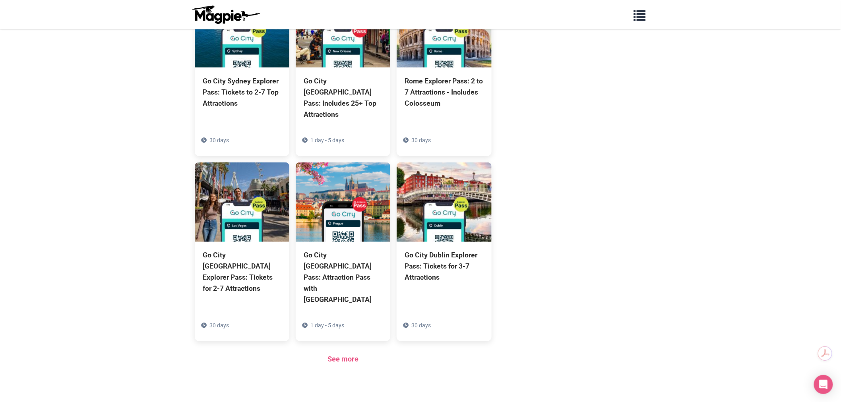
scroll to position [503, 0]
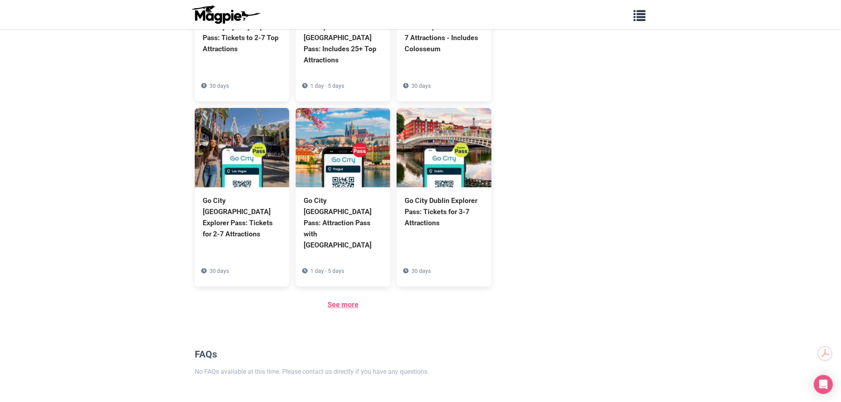
click at [347, 301] on link "See more" at bounding box center [342, 305] width 31 height 8
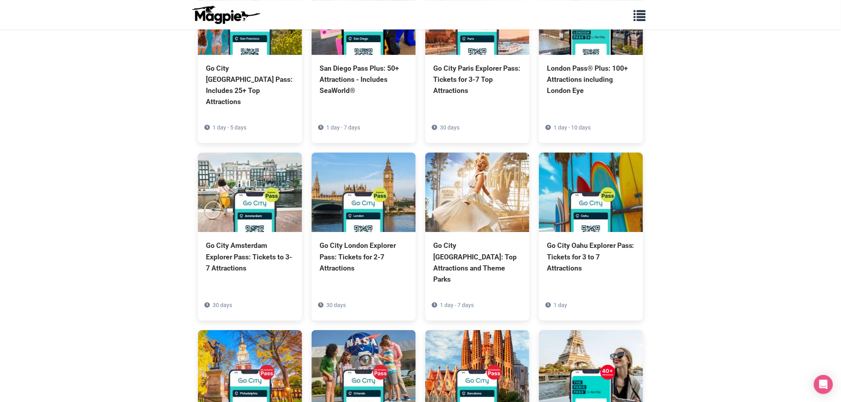
scroll to position [1854, 0]
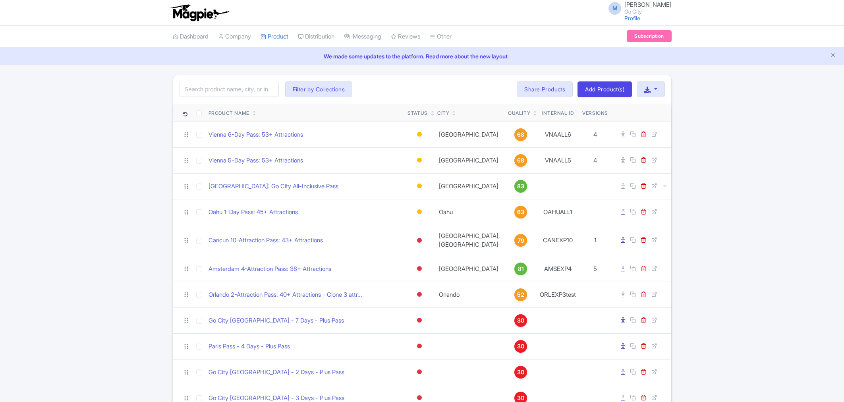
click at [236, 85] on input "search" at bounding box center [229, 89] width 99 height 15
type input "rome"
click button "Search" at bounding box center [0, 0] width 0 height 0
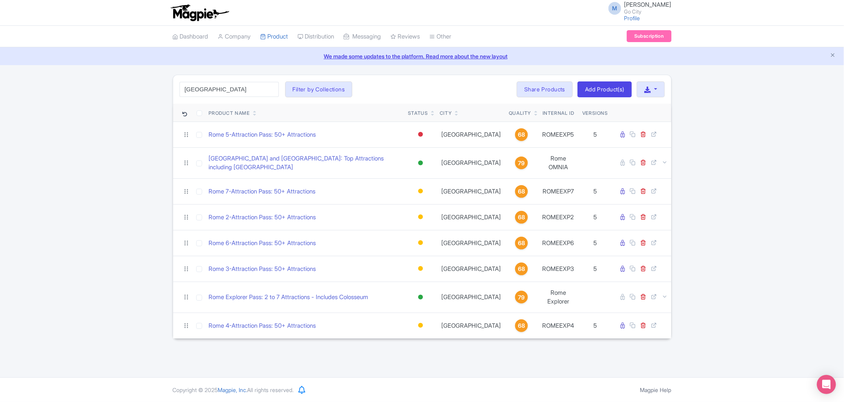
click at [52, 139] on div "rome Search Filter by Collections All Inclusive Explorer Trade Products Trade T…" at bounding box center [422, 207] width 844 height 264
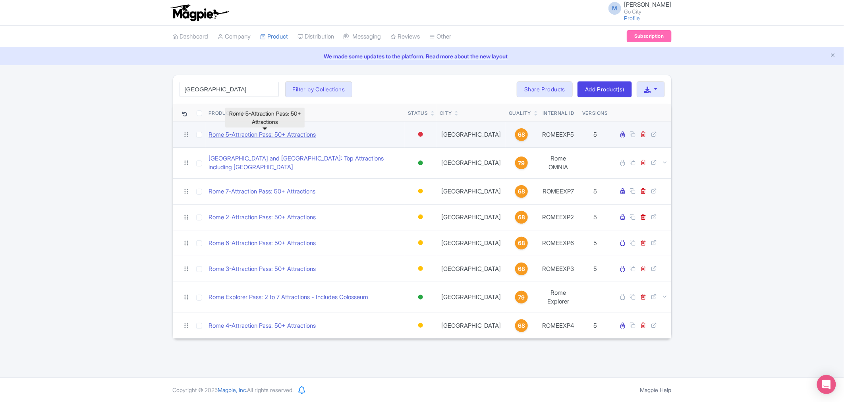
click at [285, 134] on link "Rome 5-Attraction Pass: 50+ Attractions" at bounding box center [262, 134] width 107 height 9
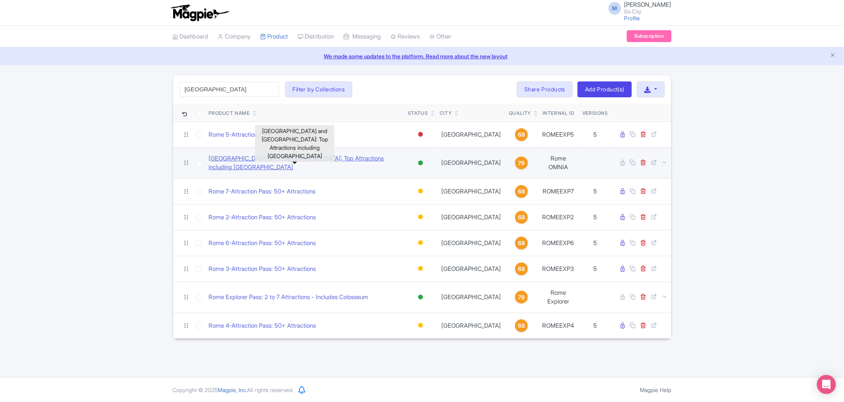
click at [284, 160] on link "[GEOGRAPHIC_DATA] and [GEOGRAPHIC_DATA]: Top Attractions including [GEOGRAPHIC_…" at bounding box center [305, 163] width 193 height 18
click at [283, 160] on link "[GEOGRAPHIC_DATA] and [GEOGRAPHIC_DATA]: Top Attractions including [GEOGRAPHIC_…" at bounding box center [305, 163] width 193 height 18
